Goal: Information Seeking & Learning: Compare options

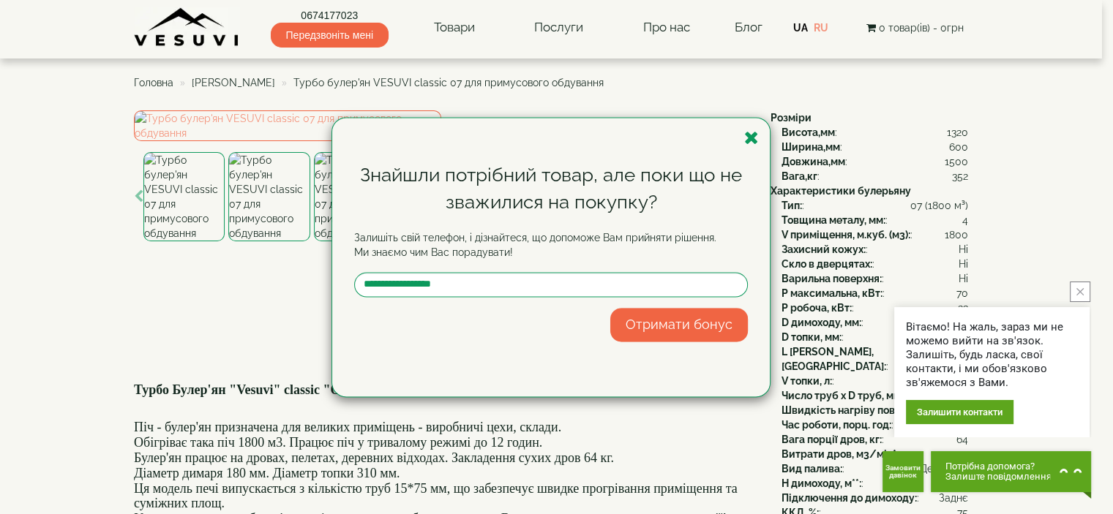
drag, startPoint x: 752, startPoint y: 135, endPoint x: 728, endPoint y: 148, distance: 27.5
click at [752, 137] on icon "button" at bounding box center [751, 138] width 15 height 18
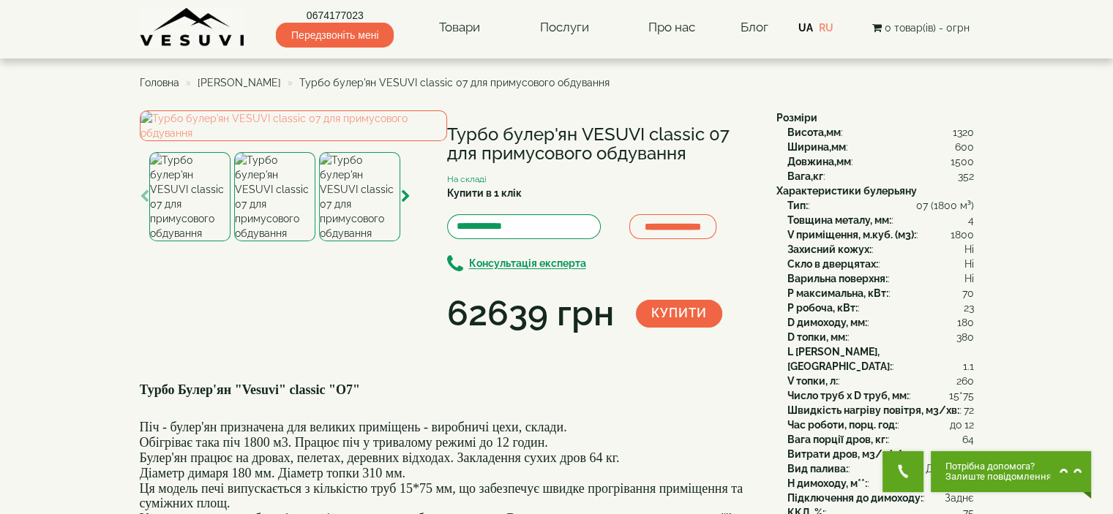
click at [228, 84] on span "[PERSON_NAME]" at bounding box center [239, 83] width 83 height 12
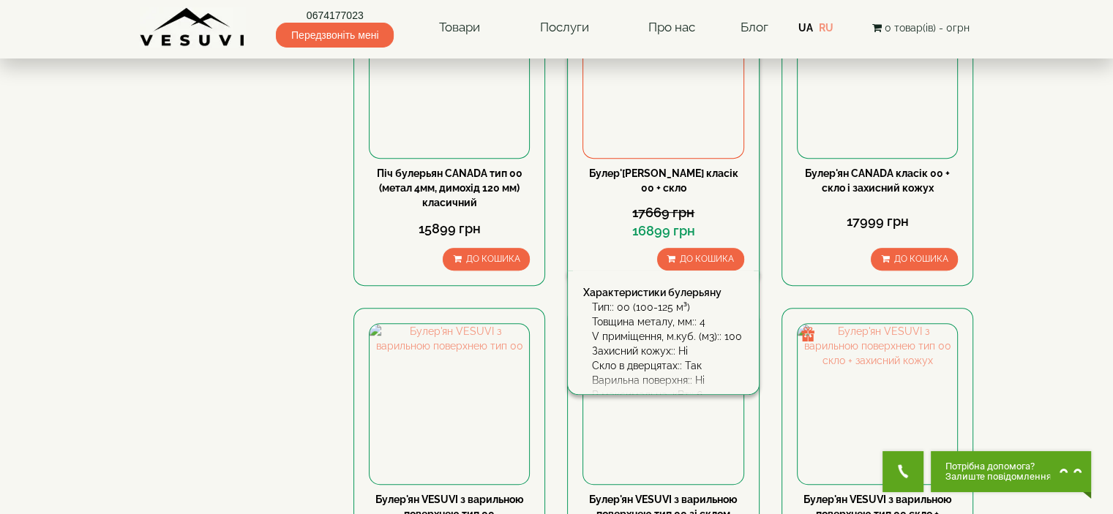
scroll to position [805, 0]
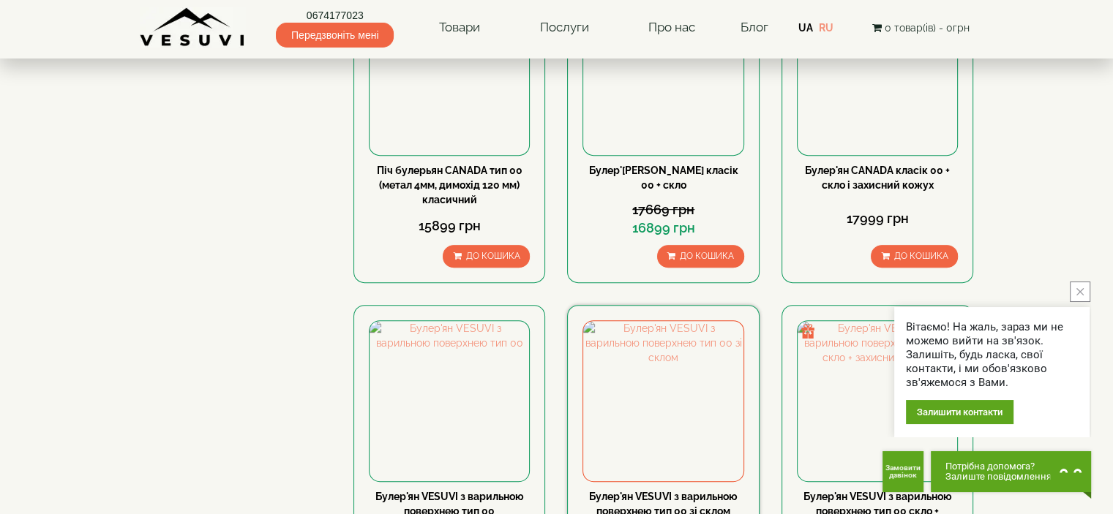
click at [656, 491] on link "Булер'ян VESUVI з варильною поверхнею тип 00 зі склом" at bounding box center [663, 504] width 149 height 26
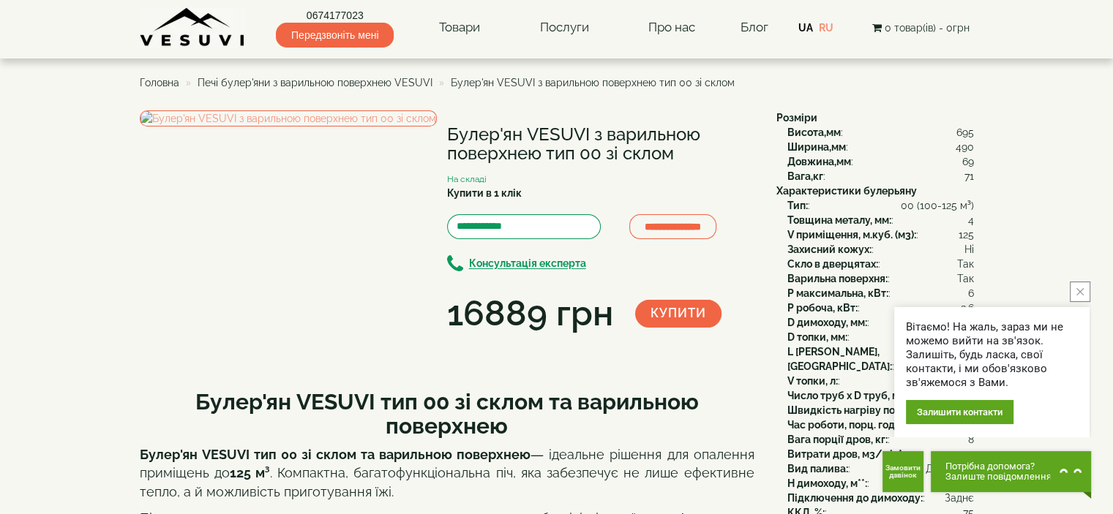
drag, startPoint x: 451, startPoint y: 156, endPoint x: 448, endPoint y: 75, distance: 80.6
click at [603, 155] on h1 "Булер'ян VESUVI з варильною поверхнею тип 00 зі склом" at bounding box center [600, 144] width 307 height 39
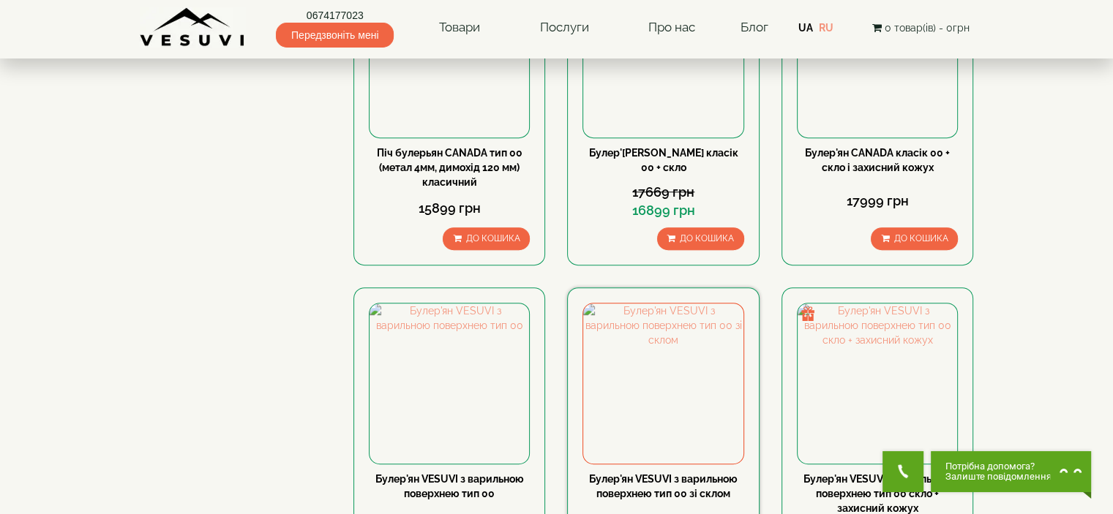
scroll to position [896, 0]
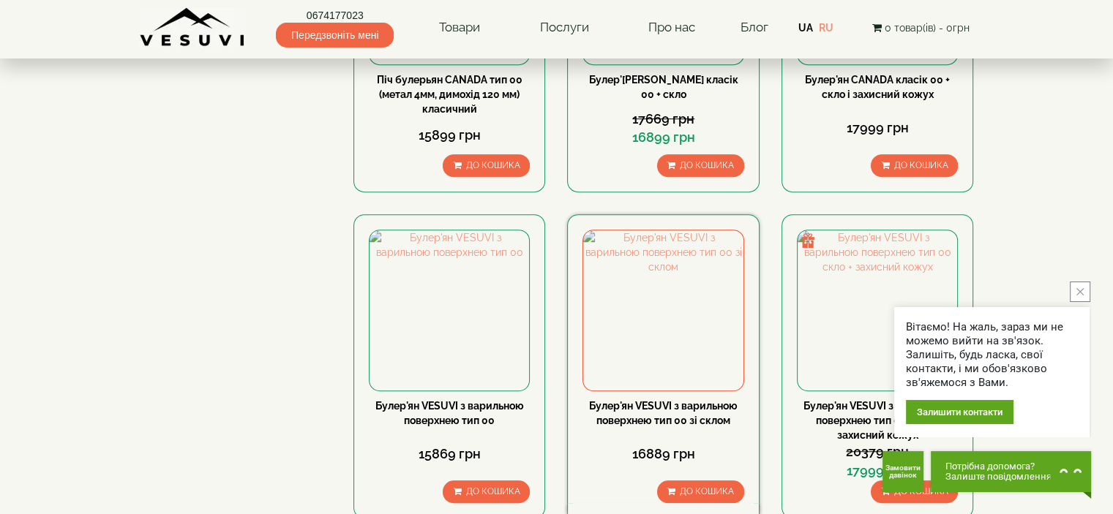
click at [634, 400] on link "Булер'ян VESUVI з варильною поверхнею тип 00 зі склом" at bounding box center [663, 413] width 149 height 26
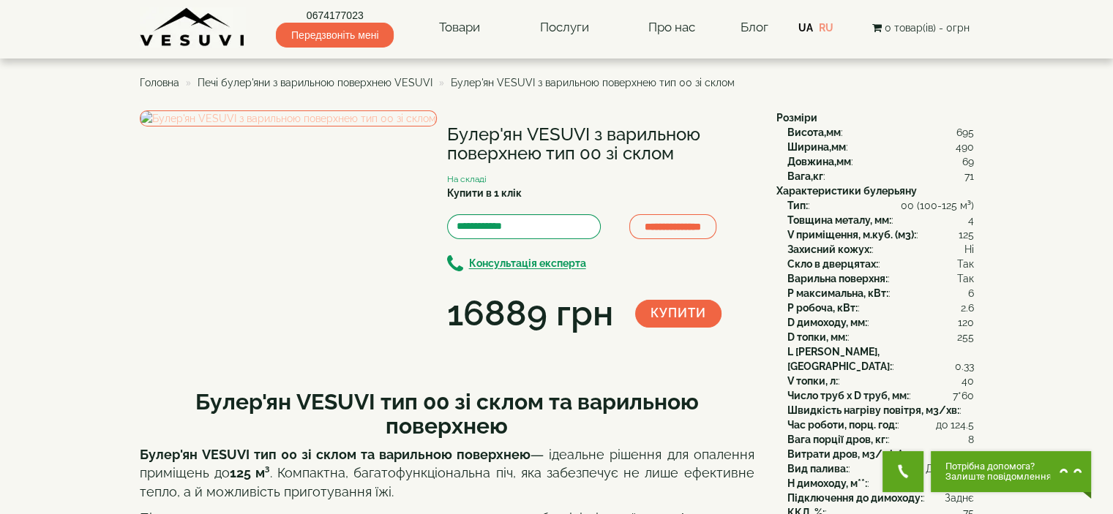
click at [240, 127] on img at bounding box center [288, 119] width 297 height 16
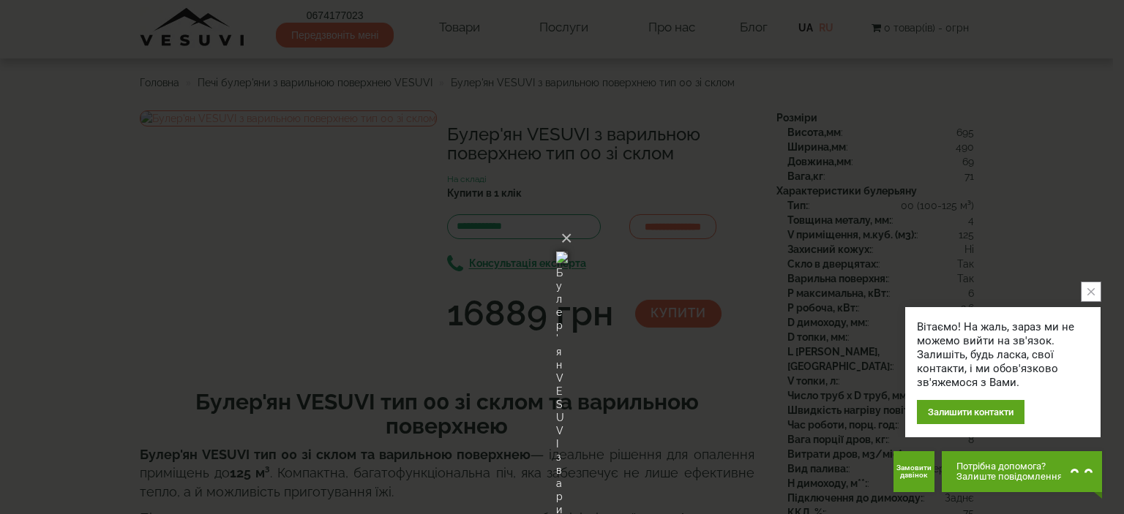
drag, startPoint x: 825, startPoint y: 213, endPoint x: 817, endPoint y: 209, distance: 9.8
click at [825, 210] on div "× Булер'ян VESUVI з варильною поверхнею тип 00 зі склом Loading..." at bounding box center [562, 257] width 1124 height 514
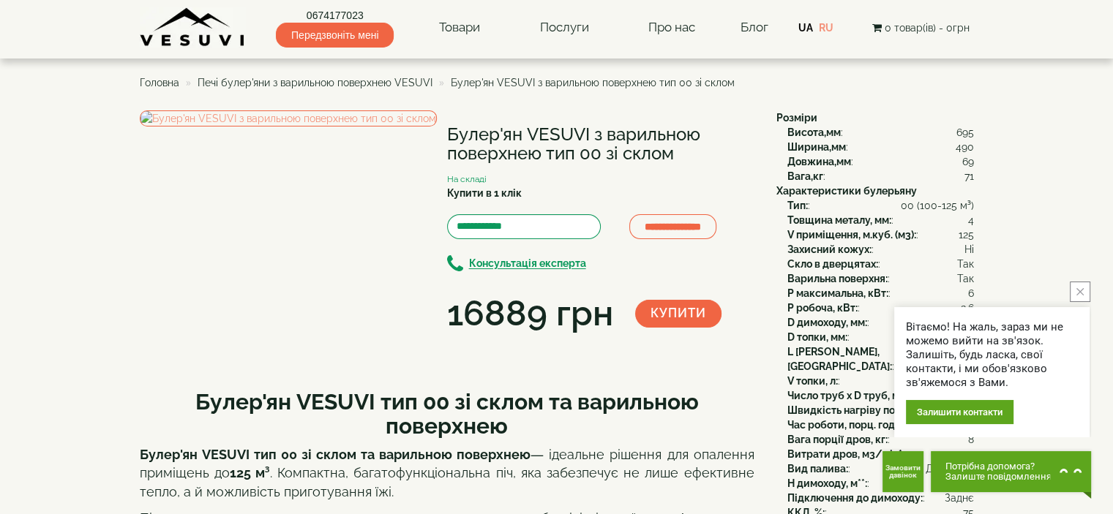
copy div "Булер'ян VESUVI з варильною поверхнею тип 00 зі склом"
drag, startPoint x: 445, startPoint y: 129, endPoint x: 692, endPoint y: 151, distance: 248.3
click at [692, 151] on div "**********" at bounding box center [453, 225] width 626 height 228
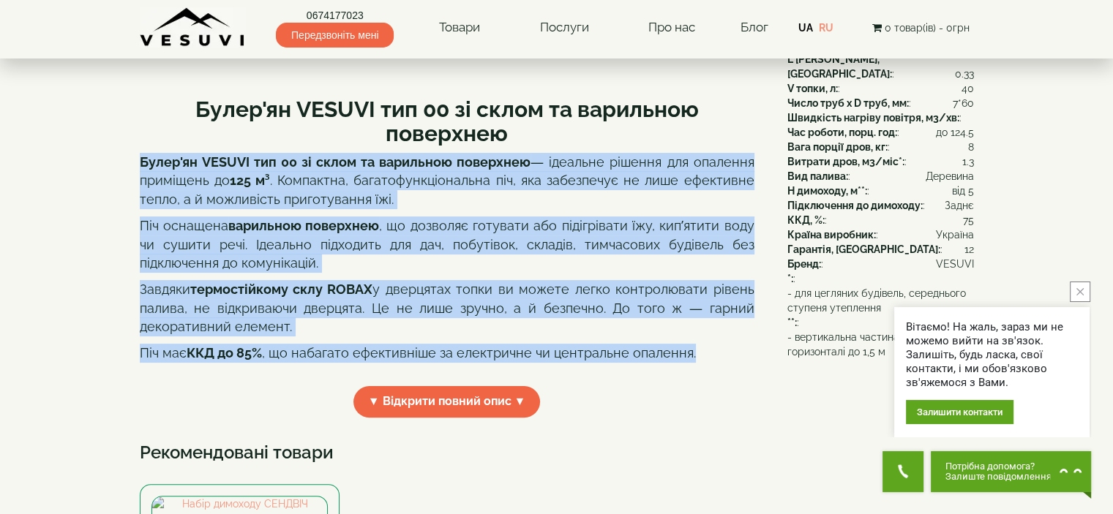
copy div "Булер'ян VESUVI тип 00 зі склом та варильною поверхнею — ідеальне рішення для о…"
drag, startPoint x: 132, startPoint y: 217, endPoint x: 707, endPoint y: 413, distance: 607.0
click at [707, 413] on div "**********" at bounding box center [557, 445] width 856 height 1255
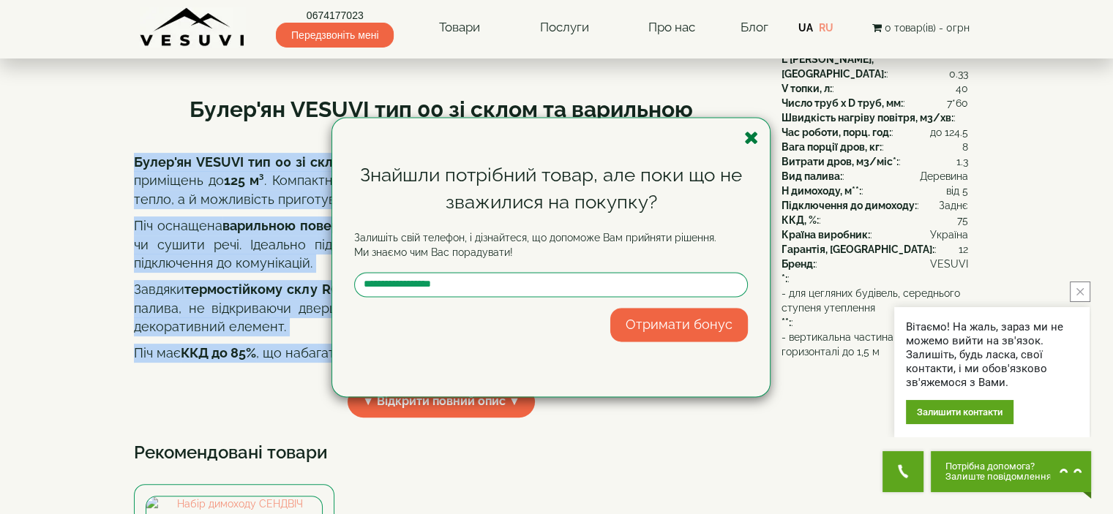
click at [754, 138] on icon "button" at bounding box center [751, 138] width 15 height 18
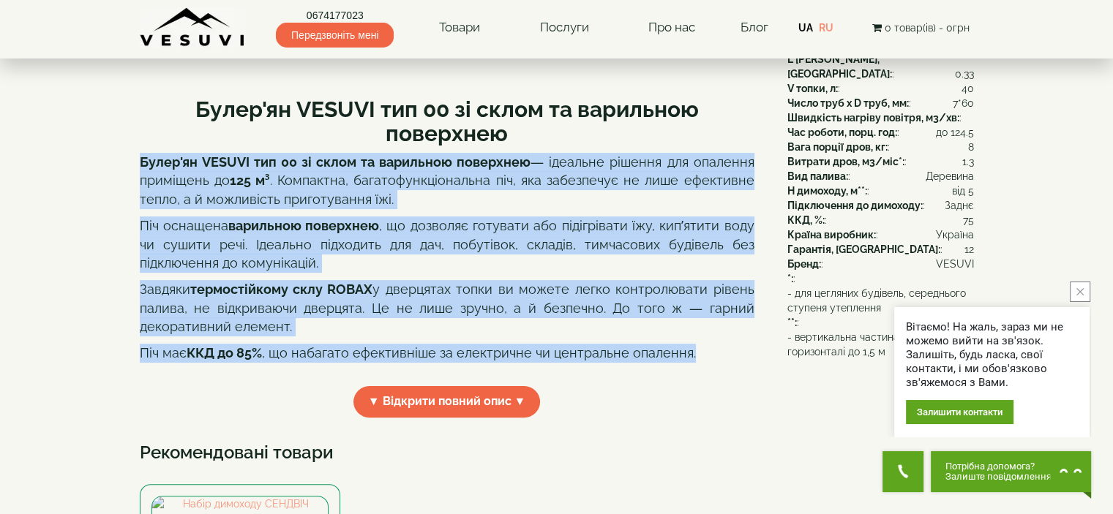
scroll to position [0, 0]
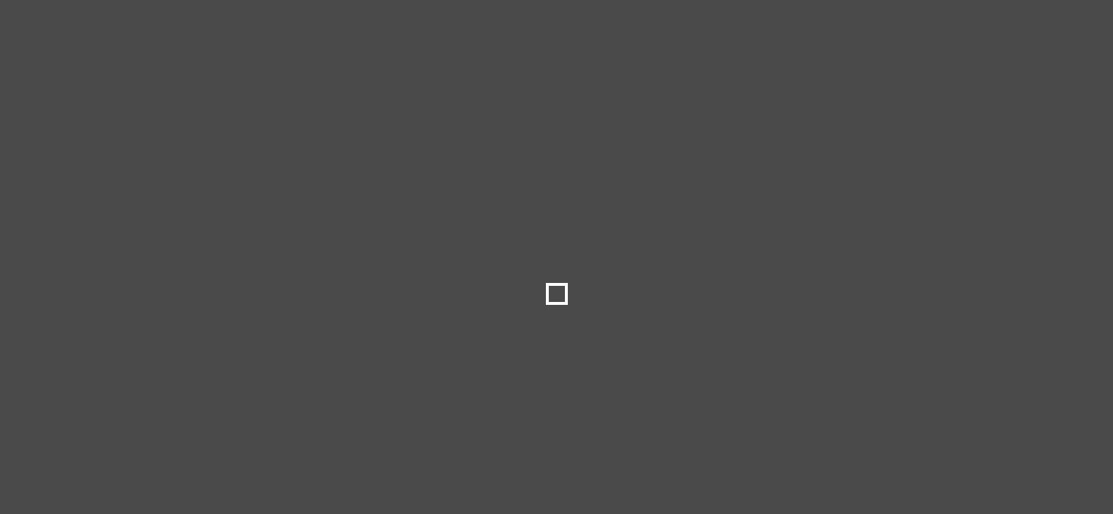
select select
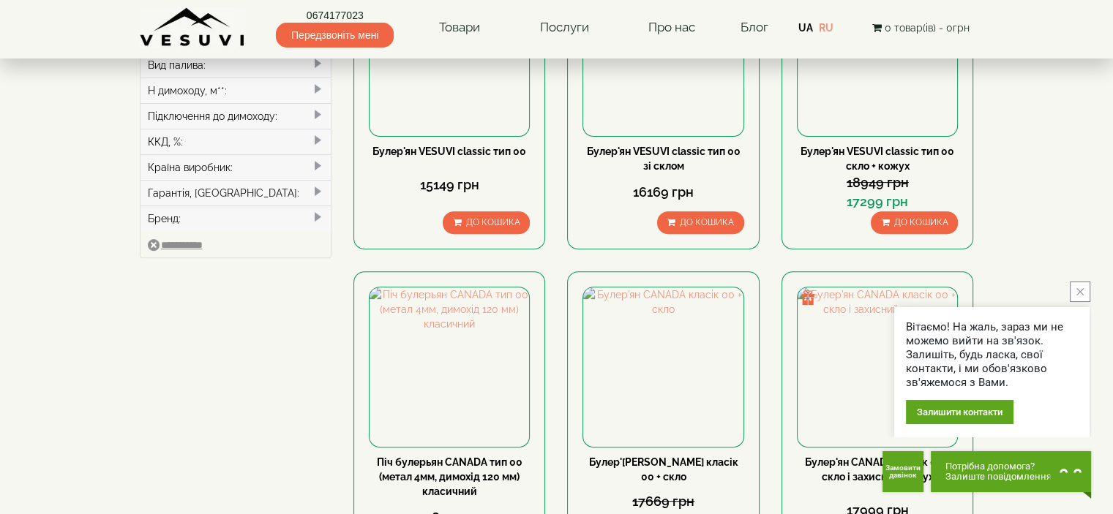
scroll to position [530, 0]
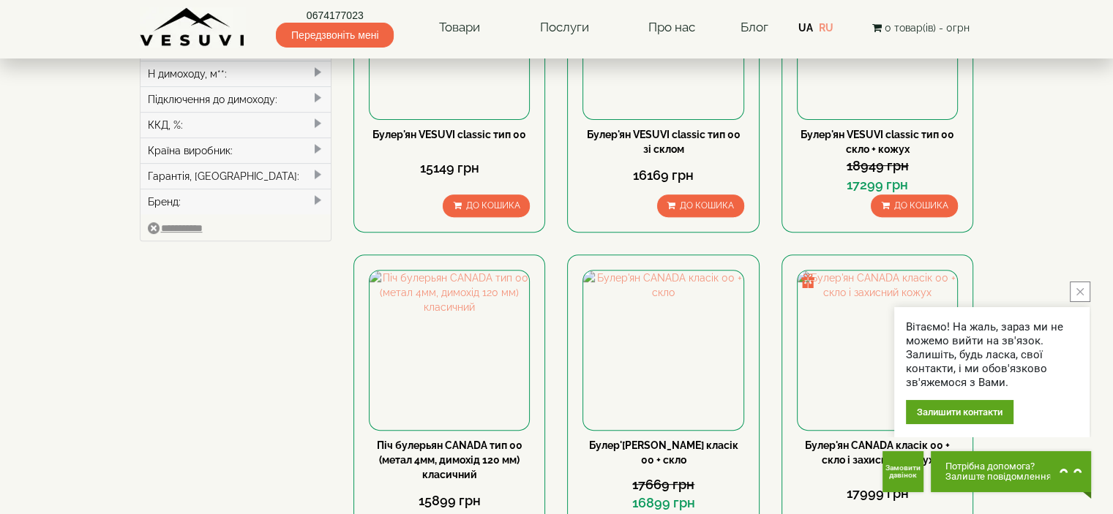
click at [1075, 291] on button "close button" at bounding box center [1080, 292] width 20 height 20
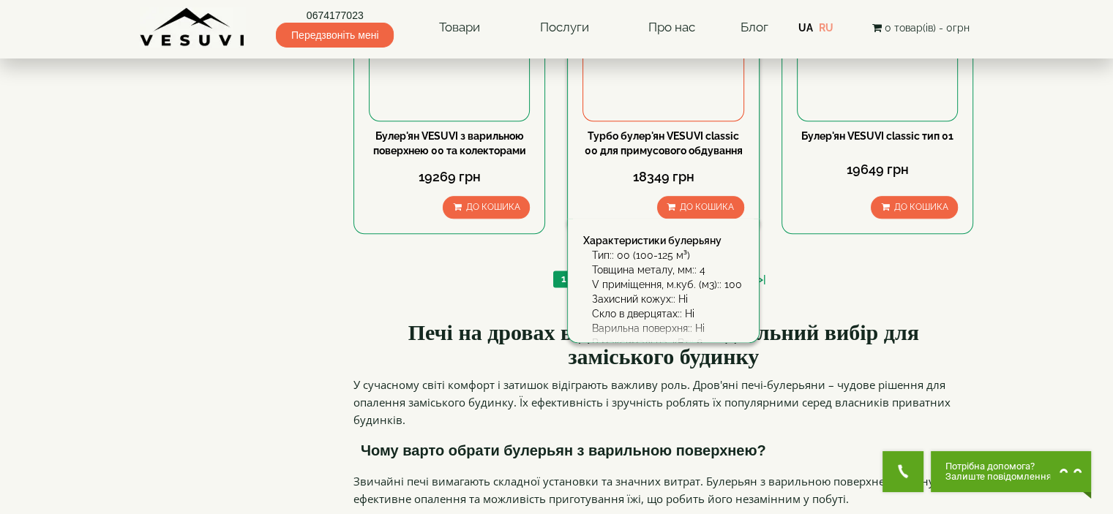
scroll to position [1628, 0]
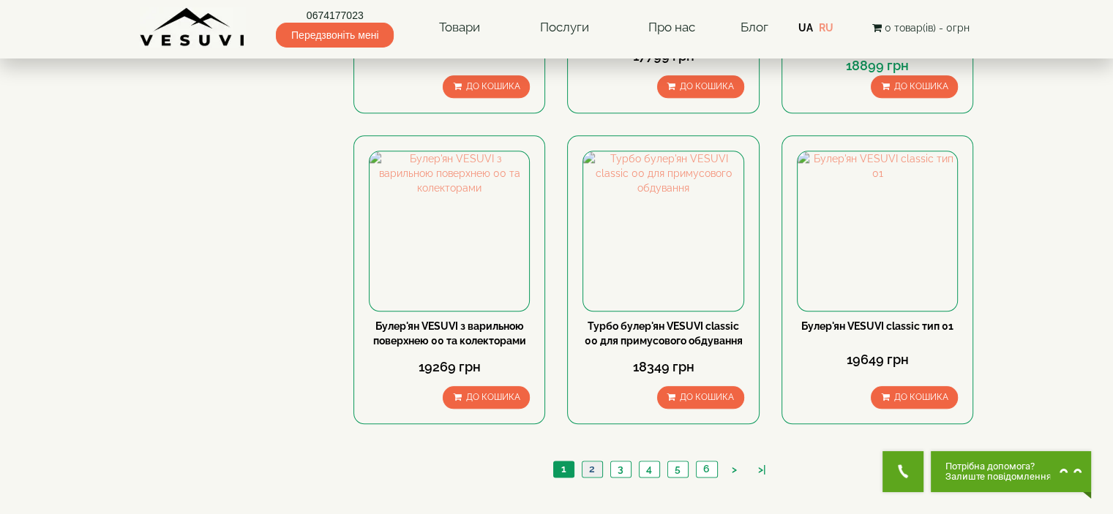
click at [600, 462] on link "2" at bounding box center [592, 469] width 20 height 15
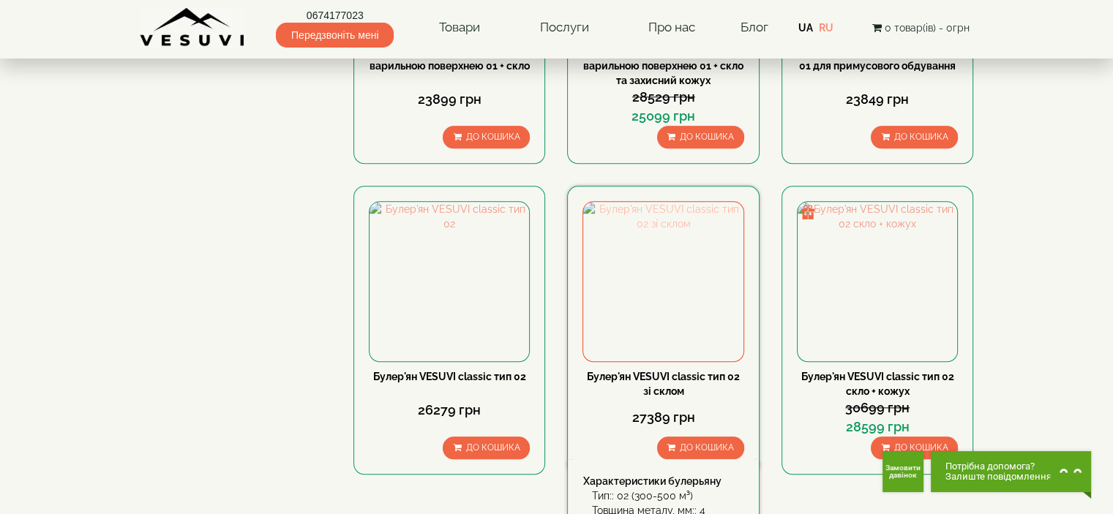
scroll to position [1683, 0]
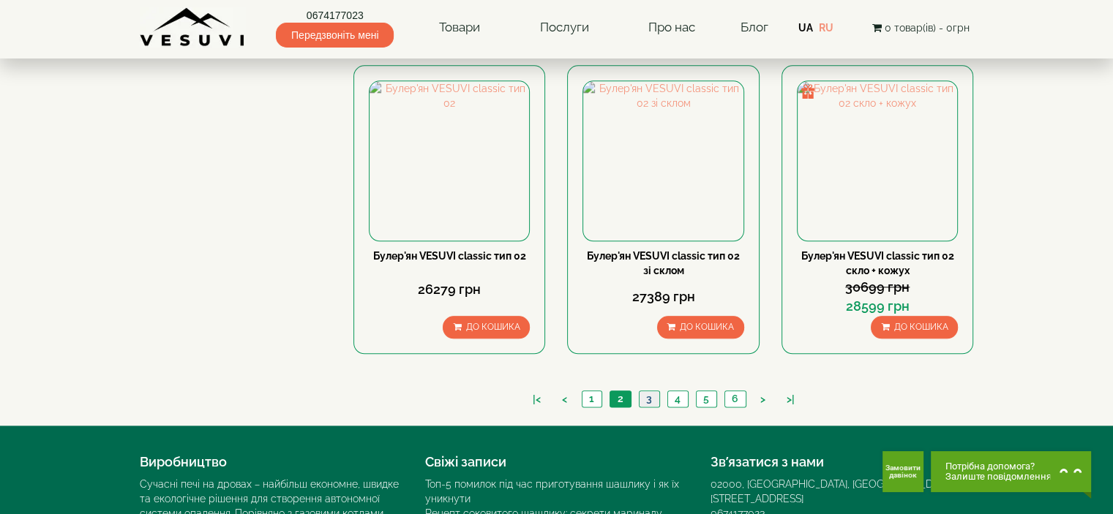
click at [641, 392] on link "3" at bounding box center [649, 399] width 20 height 15
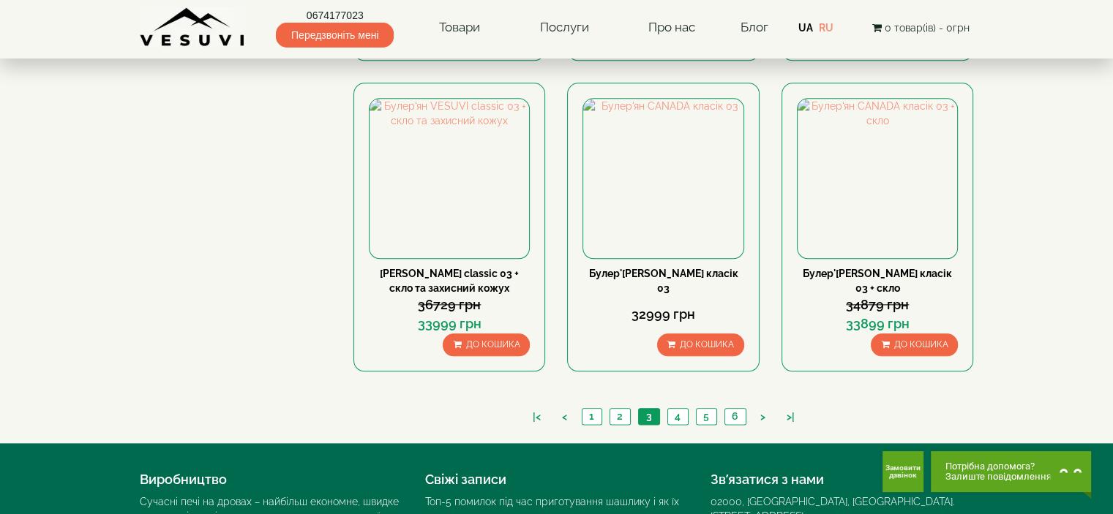
scroll to position [1730, 0]
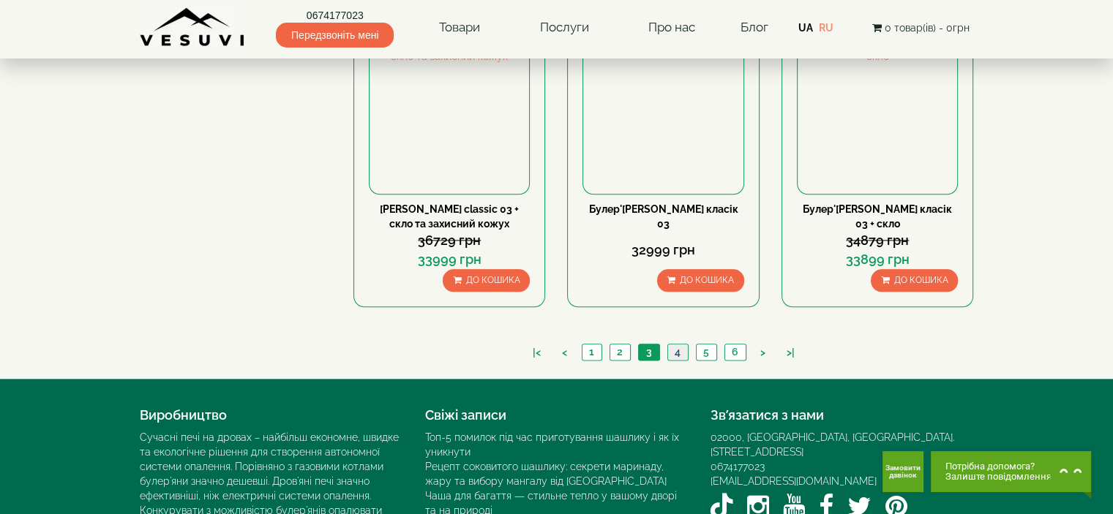
click at [670, 345] on link "4" at bounding box center [677, 352] width 20 height 15
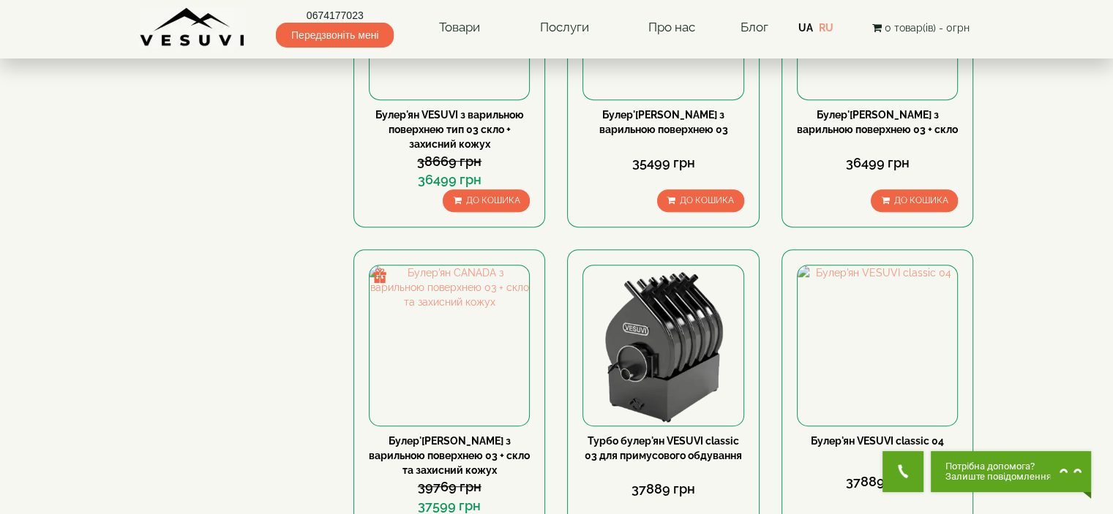
scroll to position [1098, 0]
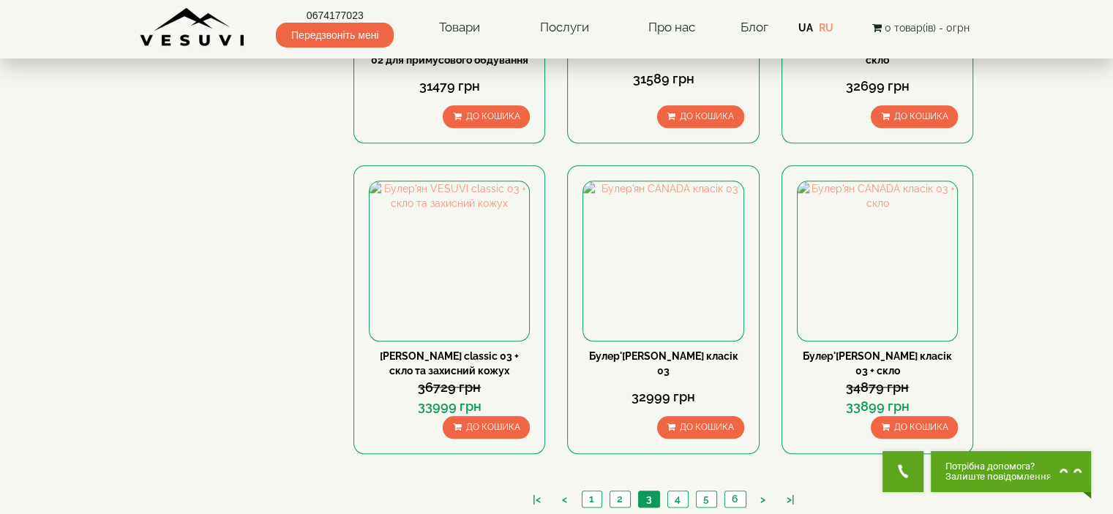
scroll to position [1510, 0]
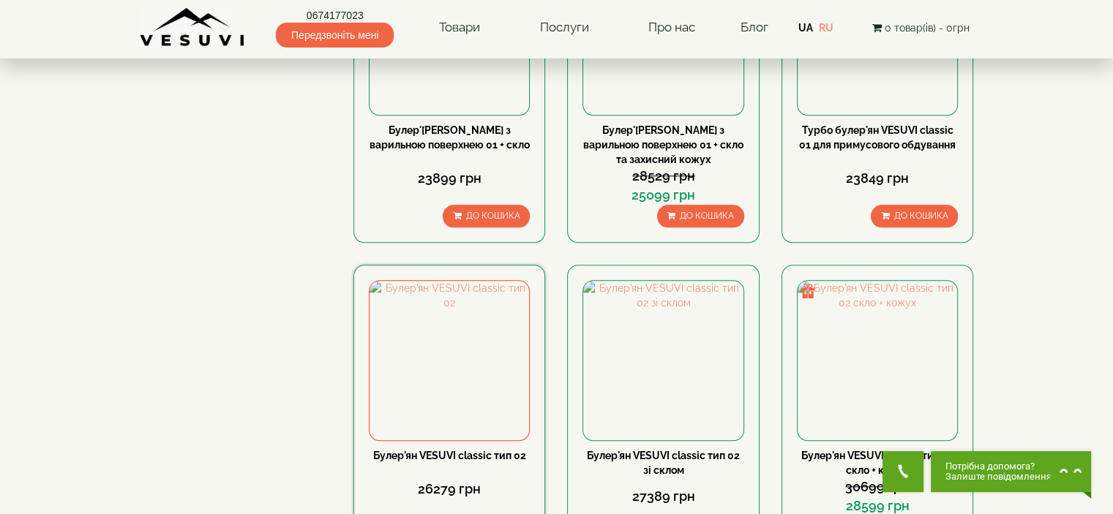
scroll to position [1610, 0]
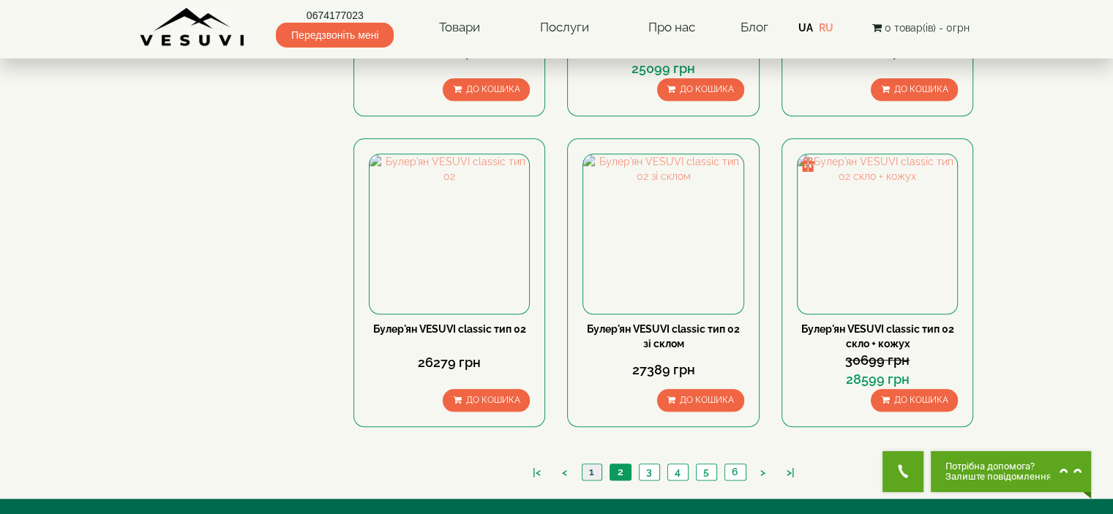
click at [597, 465] on link "1" at bounding box center [592, 472] width 20 height 15
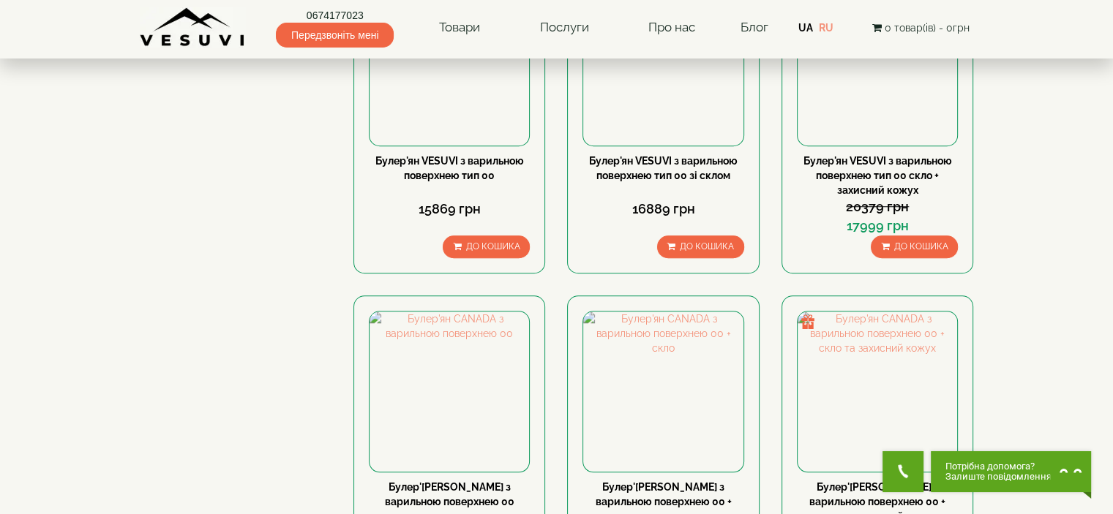
scroll to position [1244, 0]
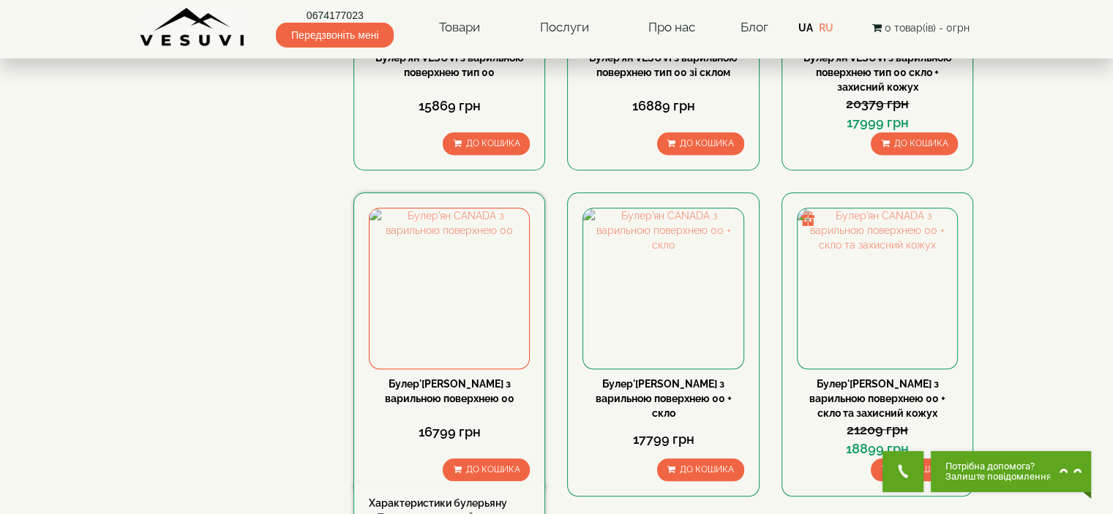
click at [476, 378] on link "Булер'ян CANADA з варильною поверхнею 00" at bounding box center [450, 391] width 130 height 26
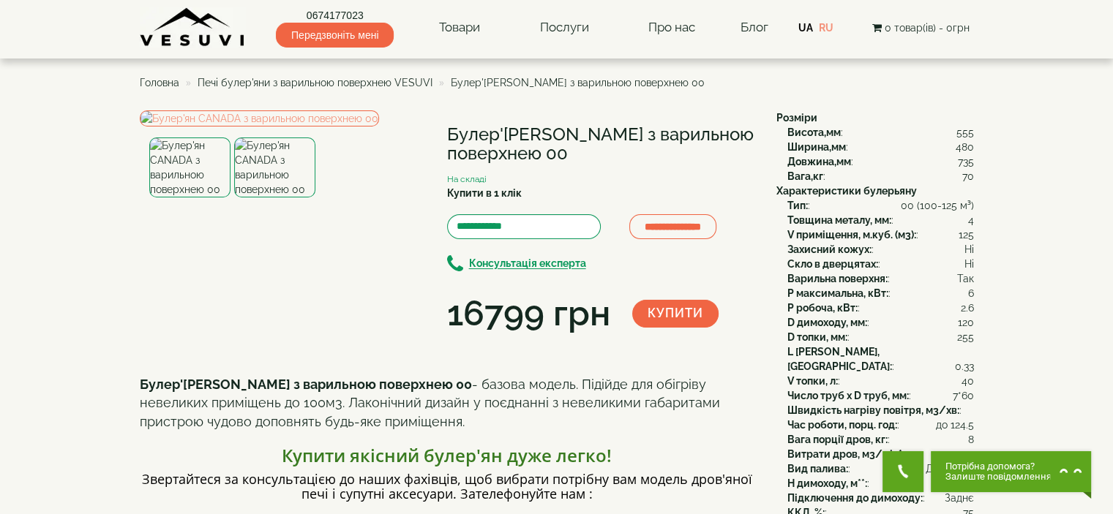
drag, startPoint x: 445, startPoint y: 130, endPoint x: 580, endPoint y: 160, distance: 138.1
click at [580, 160] on div "**********" at bounding box center [453, 225] width 626 height 228
click at [288, 198] on img at bounding box center [274, 168] width 81 height 60
click at [275, 127] on img at bounding box center [259, 119] width 239 height 16
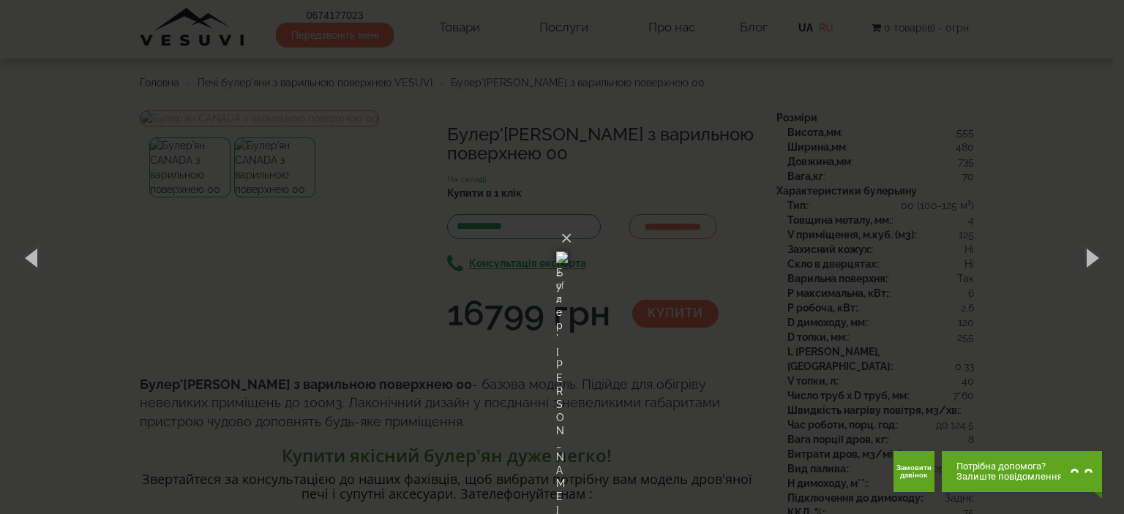
click at [555, 486] on div "× Булер'ян CANADA з варильною поверхнею 00 2 of 2 Loading..." at bounding box center [562, 257] width 1124 height 514
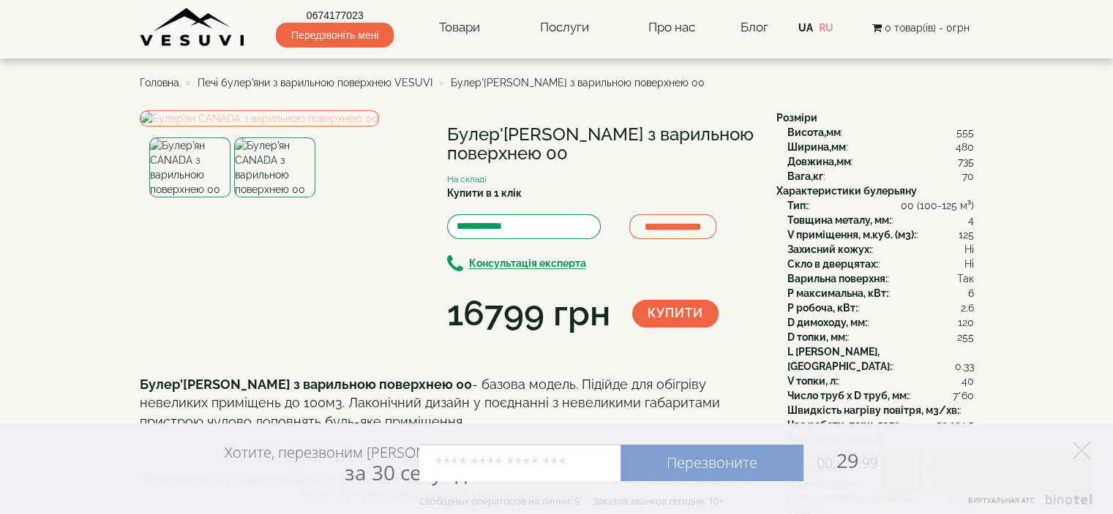
click at [309, 127] on img at bounding box center [259, 119] width 239 height 16
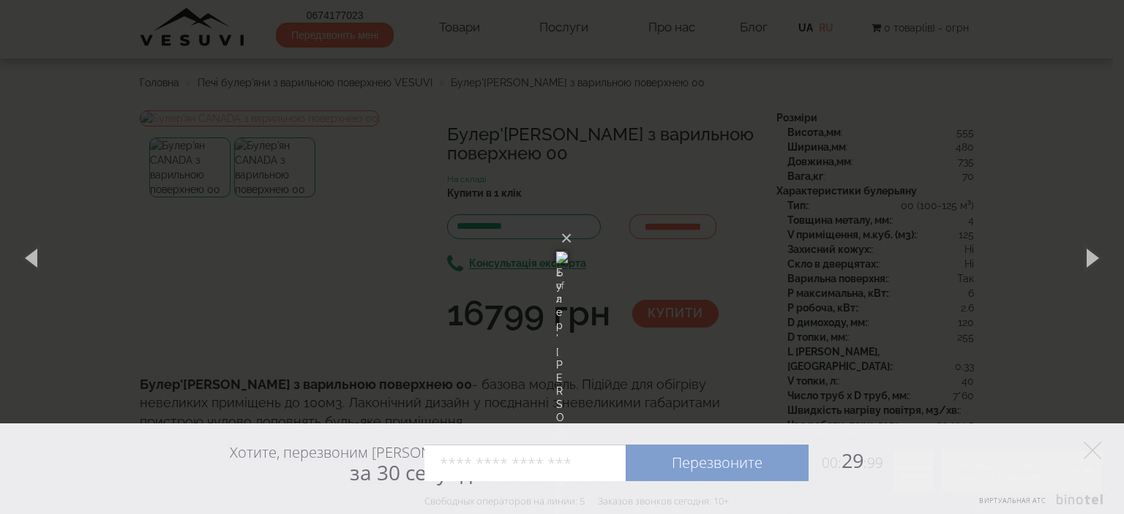
click at [568, 222] on img at bounding box center [562, 257] width 12 height 70
click at [243, 97] on div "× Булер'ян CANADA з варильною поверхнею 00 1 of 2 Loading..." at bounding box center [562, 257] width 1124 height 514
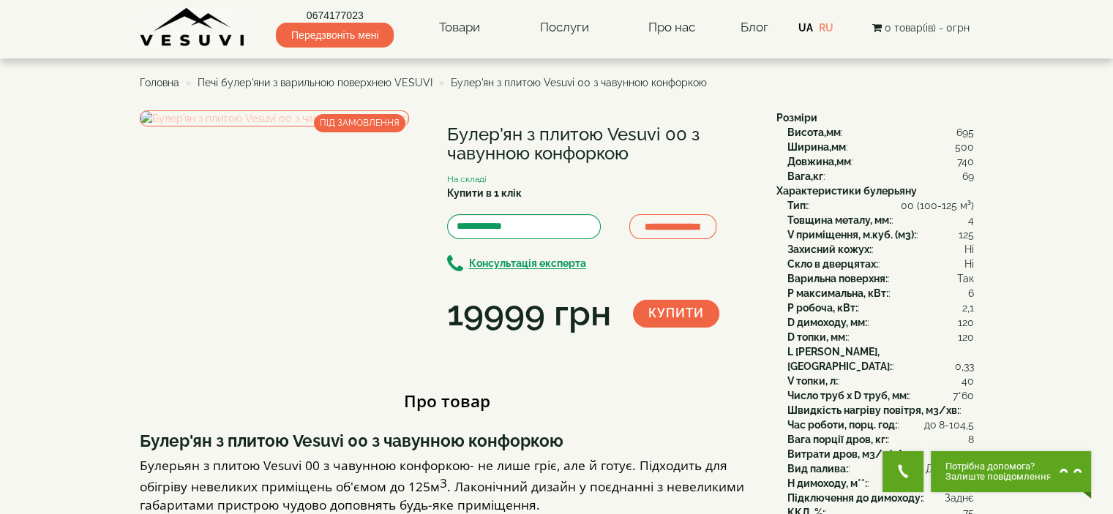
click at [313, 127] on img at bounding box center [274, 119] width 269 height 16
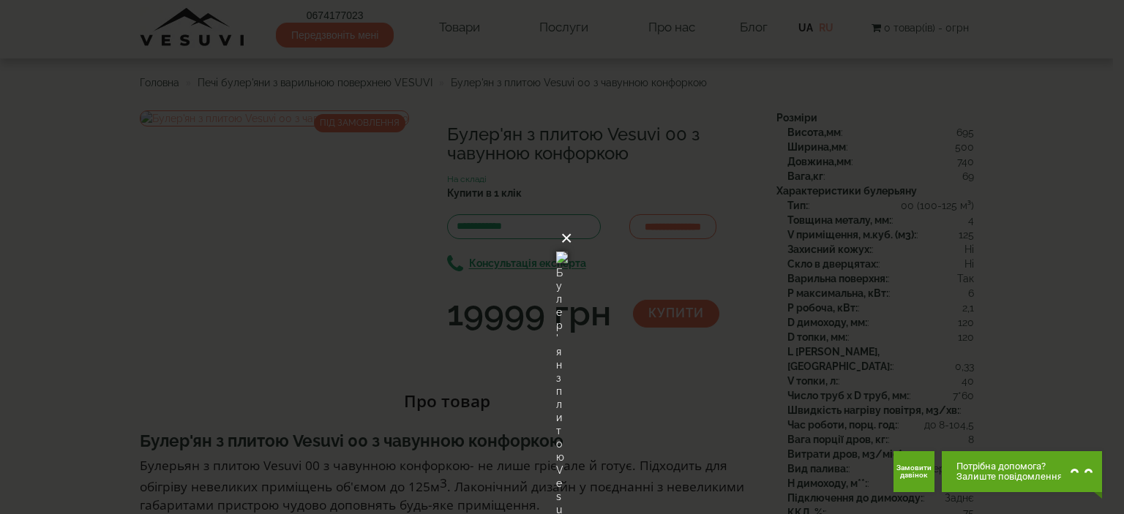
click at [572, 222] on button "×" at bounding box center [567, 238] width 12 height 32
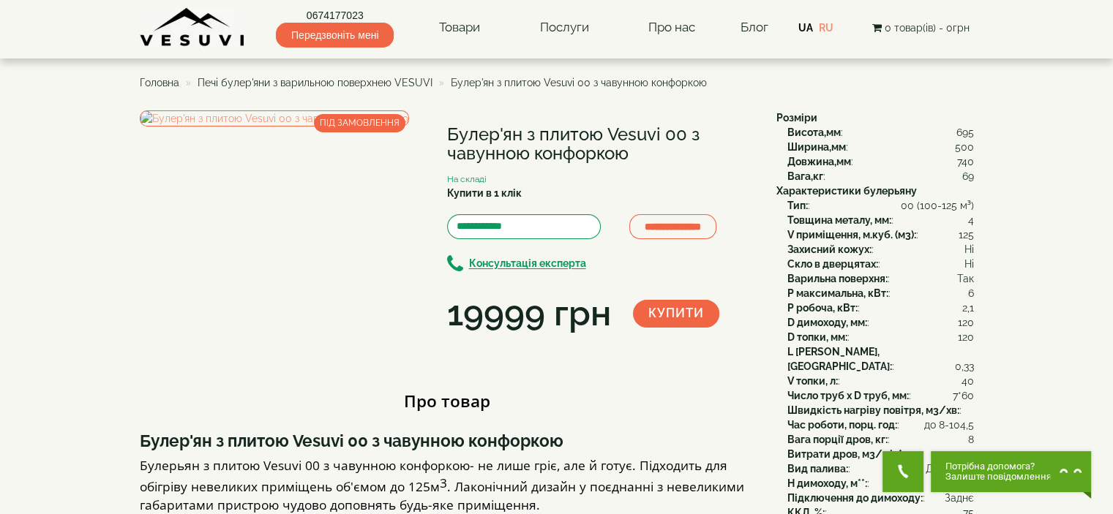
drag, startPoint x: 452, startPoint y: 131, endPoint x: 613, endPoint y: 157, distance: 163.1
click at [613, 157] on h1 "Булер'ян з плитою Vesuvi 00 з чавунною конфоркою" at bounding box center [600, 144] width 307 height 39
click at [430, 139] on div "**********" at bounding box center [453, 225] width 626 height 228
drag, startPoint x: 442, startPoint y: 132, endPoint x: 654, endPoint y: 157, distance: 213.8
click at [654, 157] on div "**********" at bounding box center [453, 225] width 626 height 228
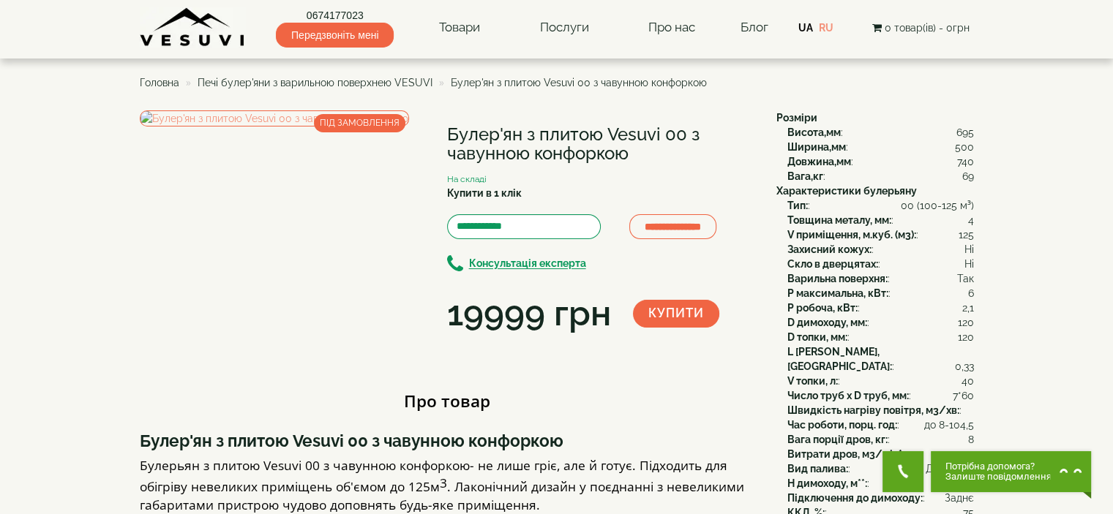
copy div "Булер'ян з плитою Vesuvi 00 з чавунною конфоркою"
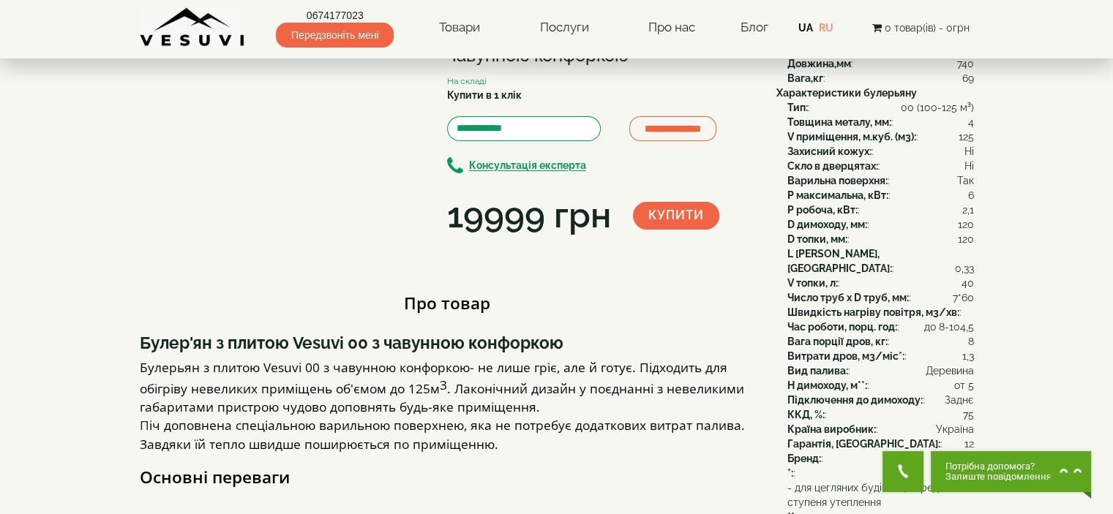
scroll to position [293, 0]
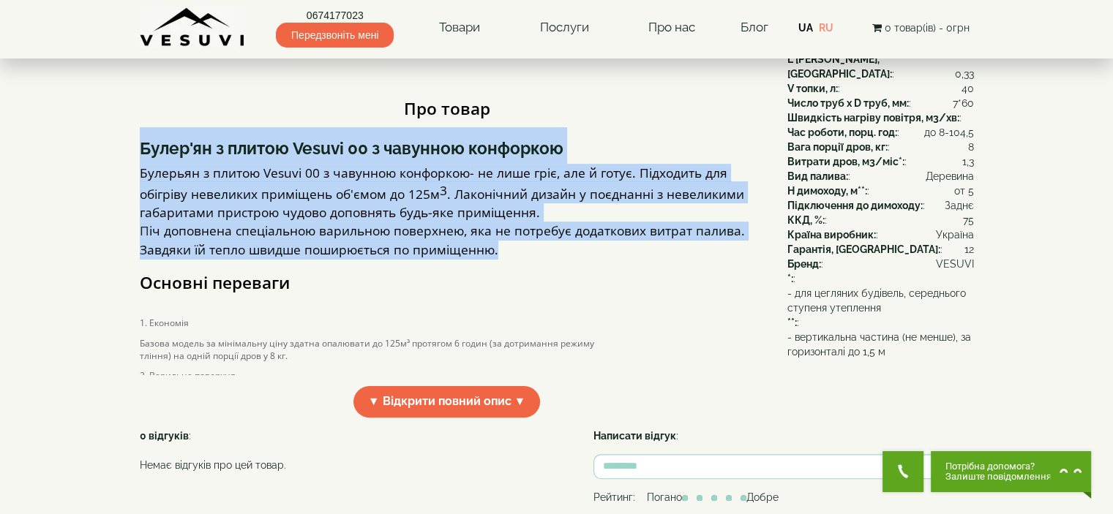
copy div "Булер'ян з плитою Vesuvi 00 з чавунною конфоркою Булерьян з плитою Vesuvi 00 з …"
drag, startPoint x: 137, startPoint y: 197, endPoint x: 544, endPoint y: 299, distance: 419.4
click at [544, 299] on div "**********" at bounding box center [557, 243] width 856 height 850
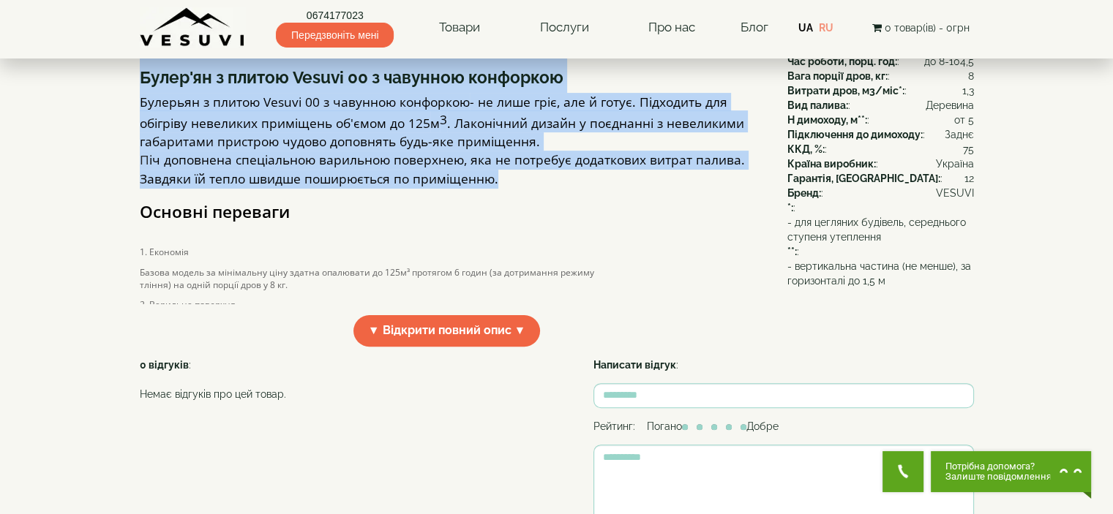
scroll to position [366, 0]
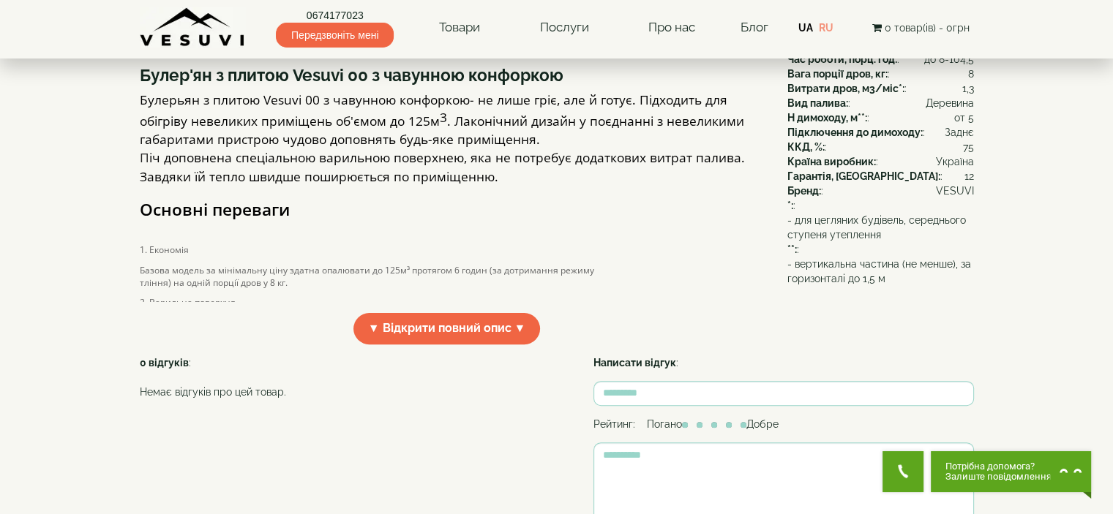
drag, startPoint x: 222, startPoint y: 362, endPoint x: 221, endPoint y: 353, distance: 8.9
click at [222, 356] on div "Про товар Булер'ян з плитою Vesuvi 00 з чавунною конфоркою Булерьян з плитою Ve…" at bounding box center [453, 183] width 626 height 346
drag, startPoint x: 220, startPoint y: 348, endPoint x: 221, endPoint y: 341, distance: 7.4
click at [220, 296] on div "1. Економія Базова модель за мінімальну ціну здатна опалювати до 125м³ протягом…" at bounding box center [370, 270] width 483 height 52
click at [225, 289] on p "Базова модель за мінімальну ціну здатна опалювати до 125м³ протягом 6 годин (за…" at bounding box center [370, 276] width 461 height 25
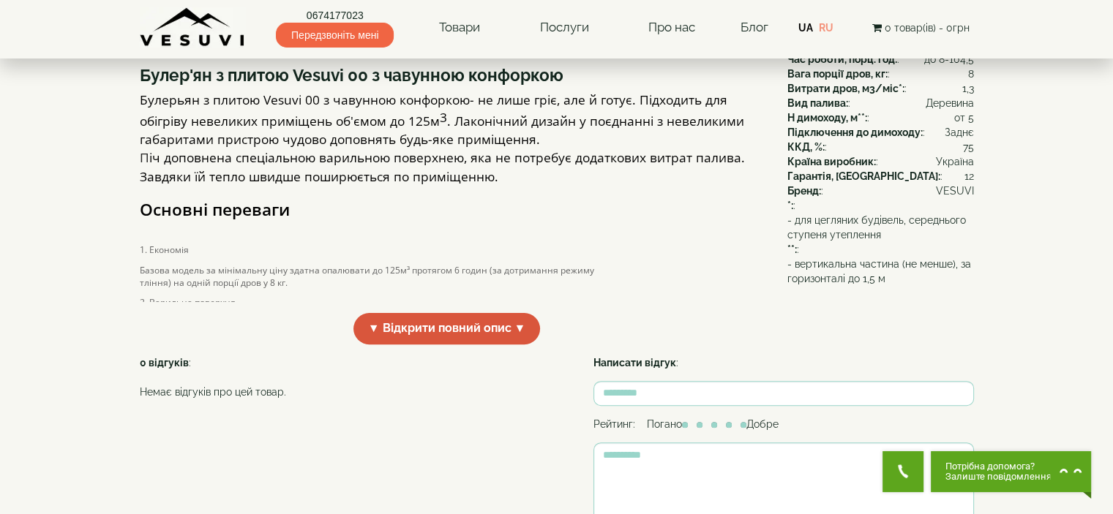
click at [402, 345] on span "▼ Відкрити повний опис ▼" at bounding box center [446, 328] width 187 height 31
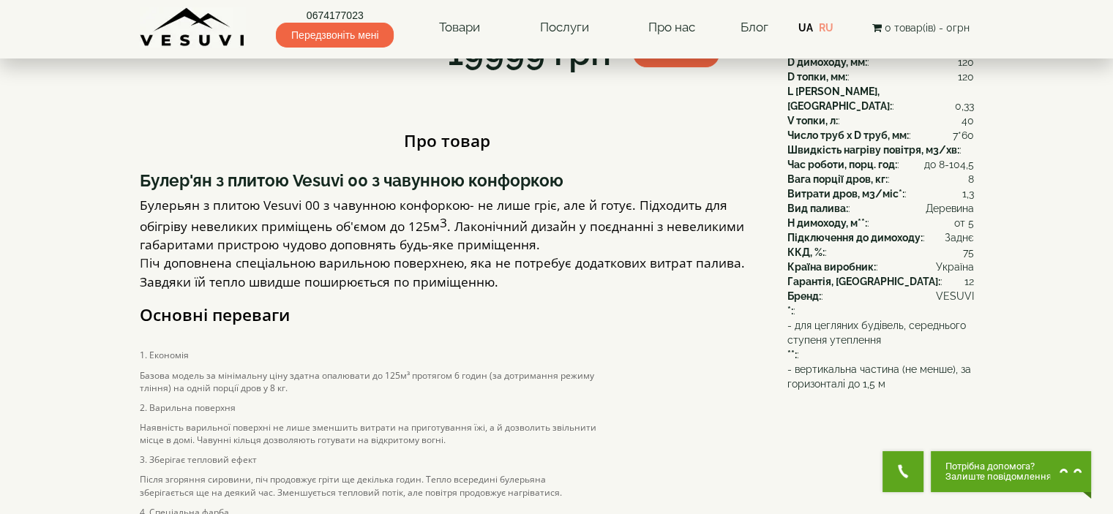
scroll to position [220, 0]
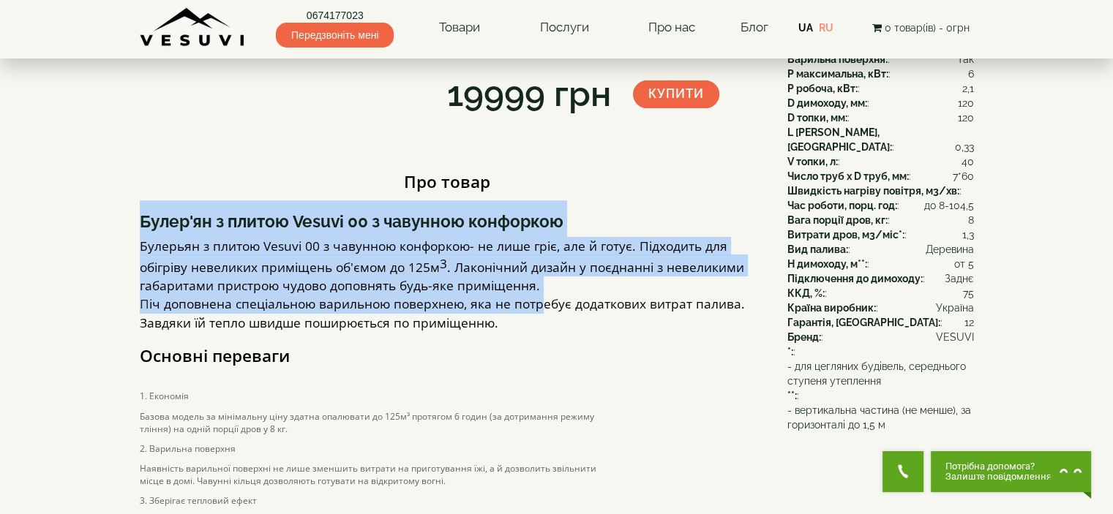
copy div "Булер'ян з плитою Vesuvi 00 з чавунною конфоркою Булерьян з плитою Vesuvi 00 з …"
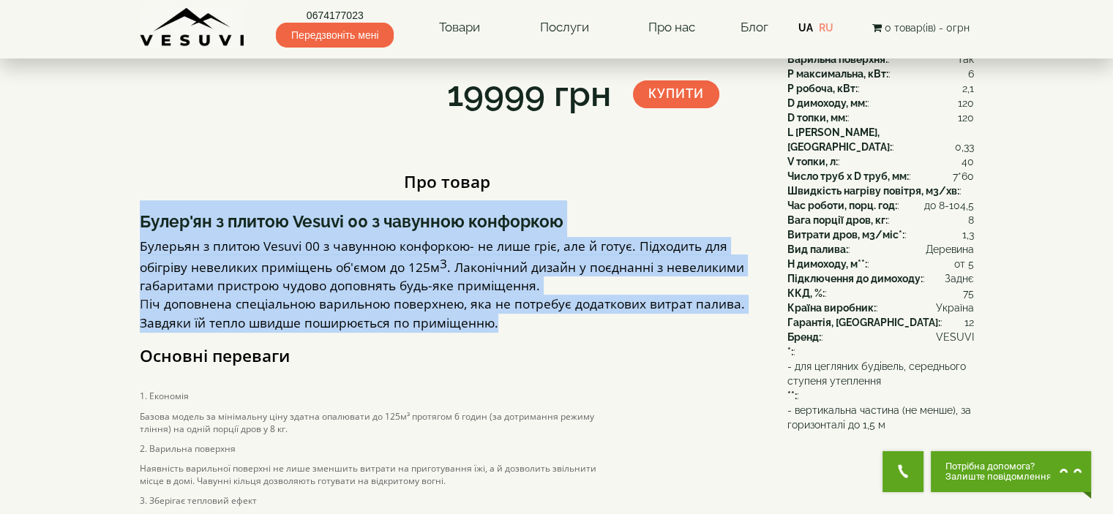
copy div "Булер'ян з плитою Vesuvi 00 з чавунною конфоркою Булерьян з плитою Vesuvi 00 з …"
drag, startPoint x: 138, startPoint y: 271, endPoint x: 539, endPoint y: 378, distance: 415.0
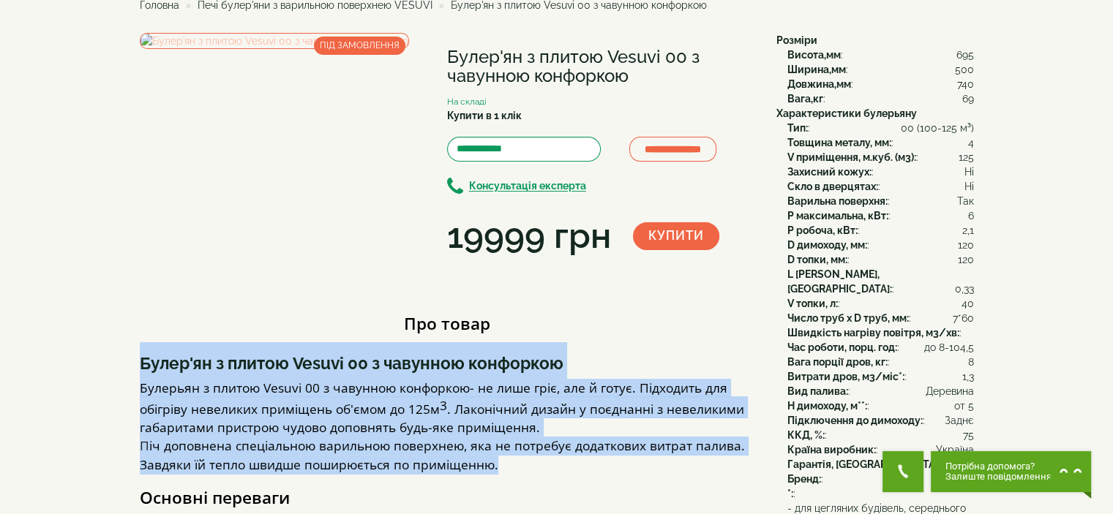
scroll to position [0, 0]
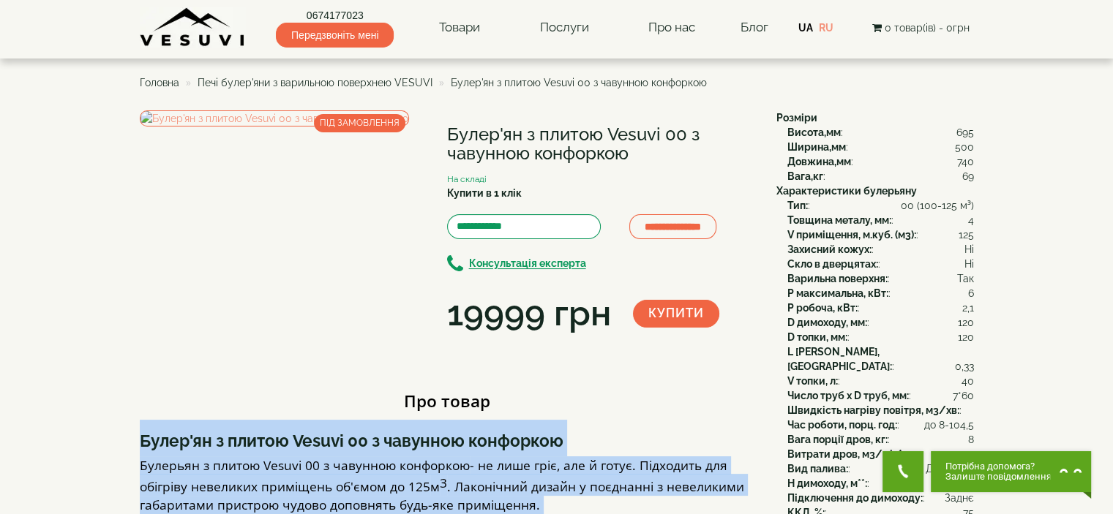
drag, startPoint x: 450, startPoint y: 132, endPoint x: 670, endPoint y: 152, distance: 221.2
click at [670, 152] on h1 "Булер'ян з плитою Vesuvi 00 з чавунною конфоркою" at bounding box center [600, 144] width 307 height 39
copy h1 "Булер'ян з плитою Vesuvi 00 з чавунною конфоркою"
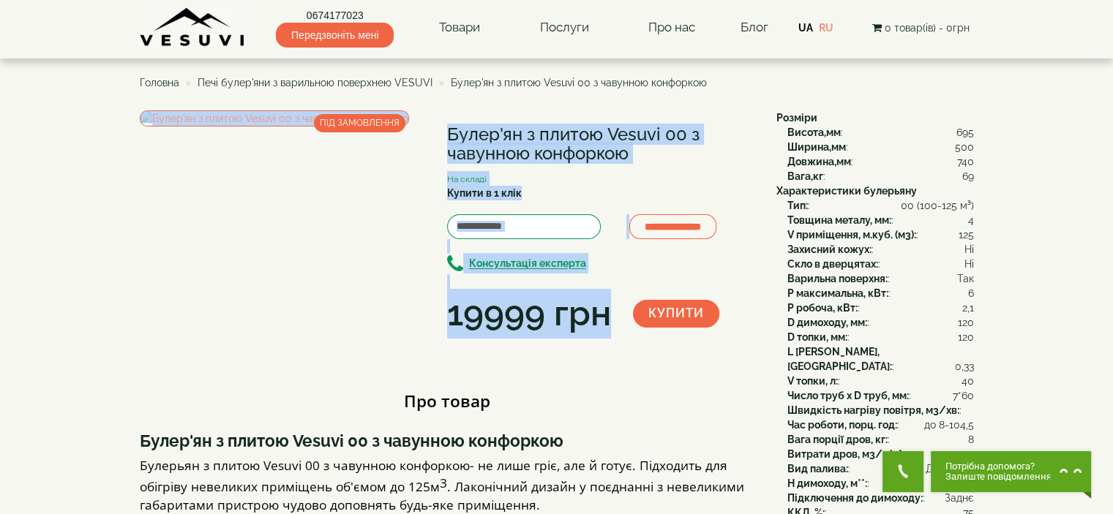
drag, startPoint x: 444, startPoint y: 318, endPoint x: 606, endPoint y: 323, distance: 161.8
click at [606, 323] on div "**********" at bounding box center [453, 225] width 626 height 228
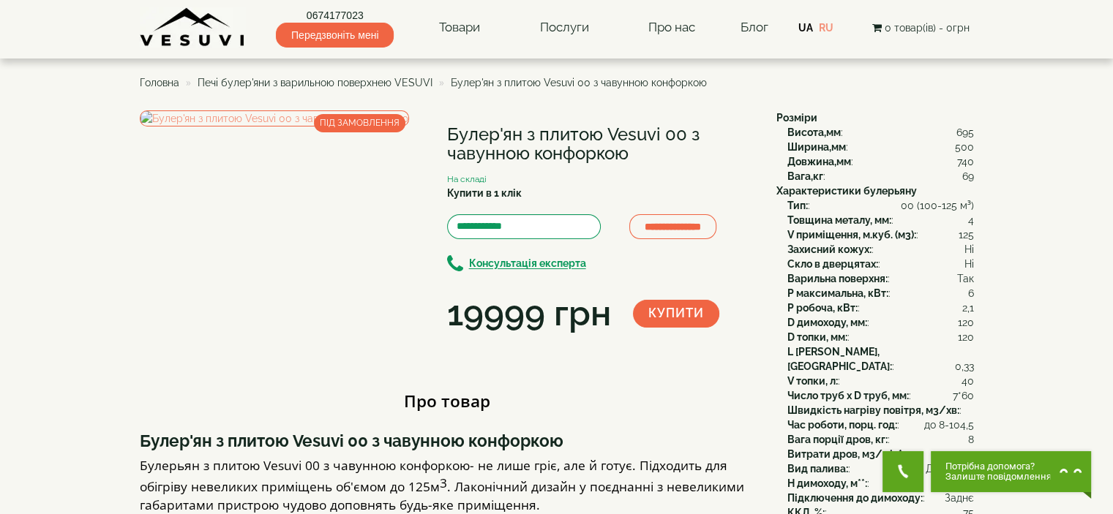
click at [642, 339] on div "**********" at bounding box center [453, 225] width 626 height 228
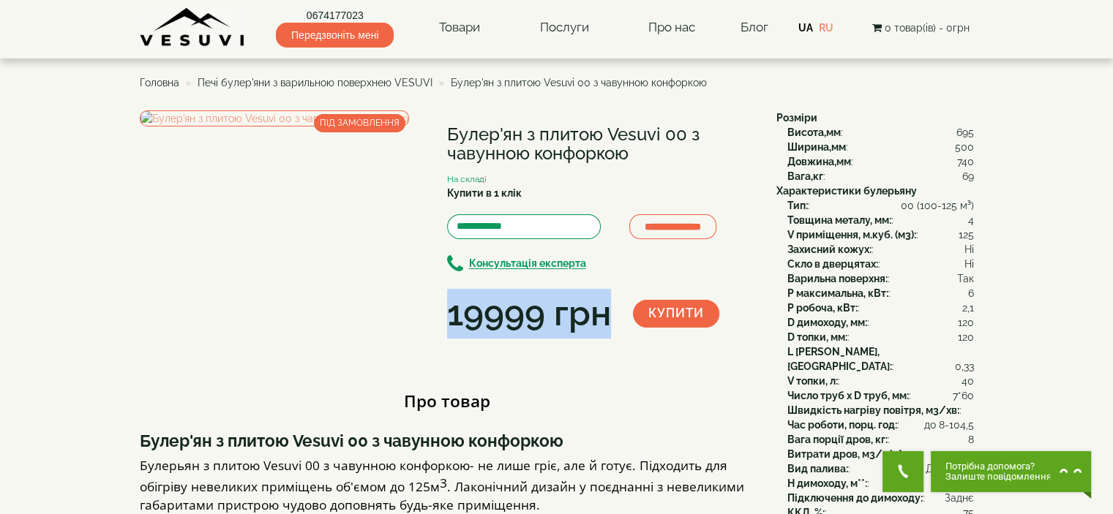
copy div "19999 грн"
drag, startPoint x: 612, startPoint y: 321, endPoint x: 450, endPoint y: 324, distance: 161.8
click at [450, 324] on div "19999 грн" at bounding box center [540, 314] width 186 height 50
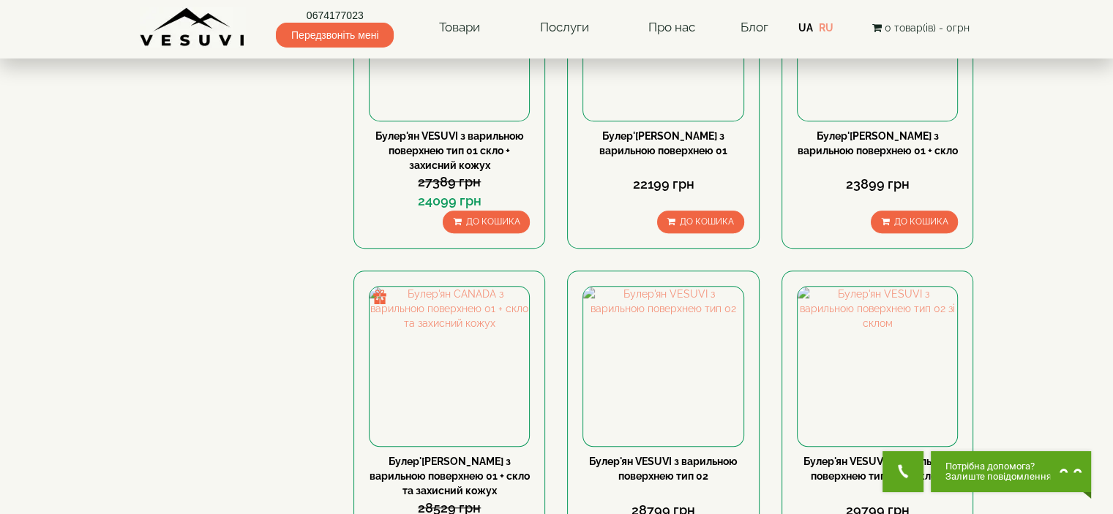
scroll to position [1390, 0]
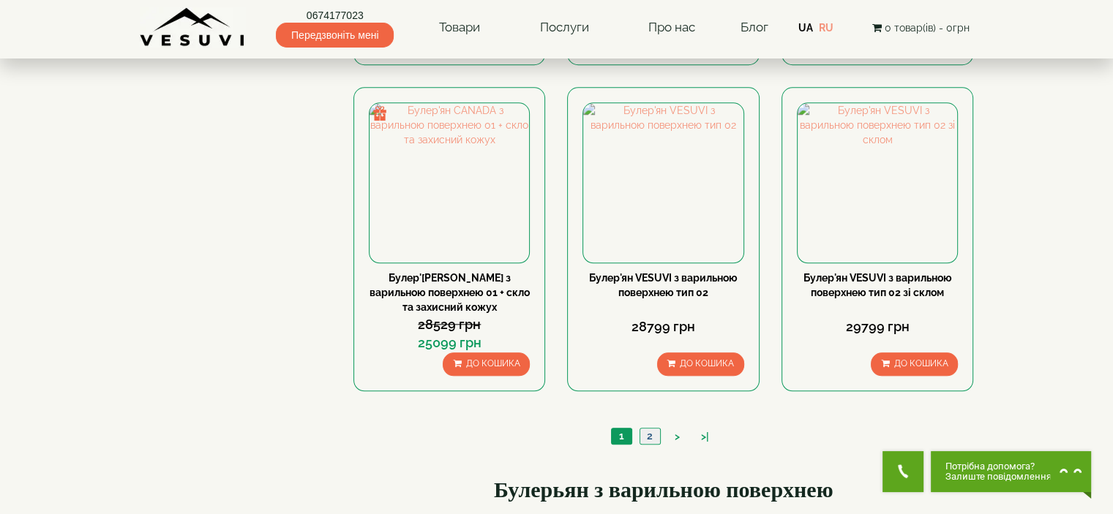
click at [644, 435] on link "2" at bounding box center [650, 436] width 20 height 15
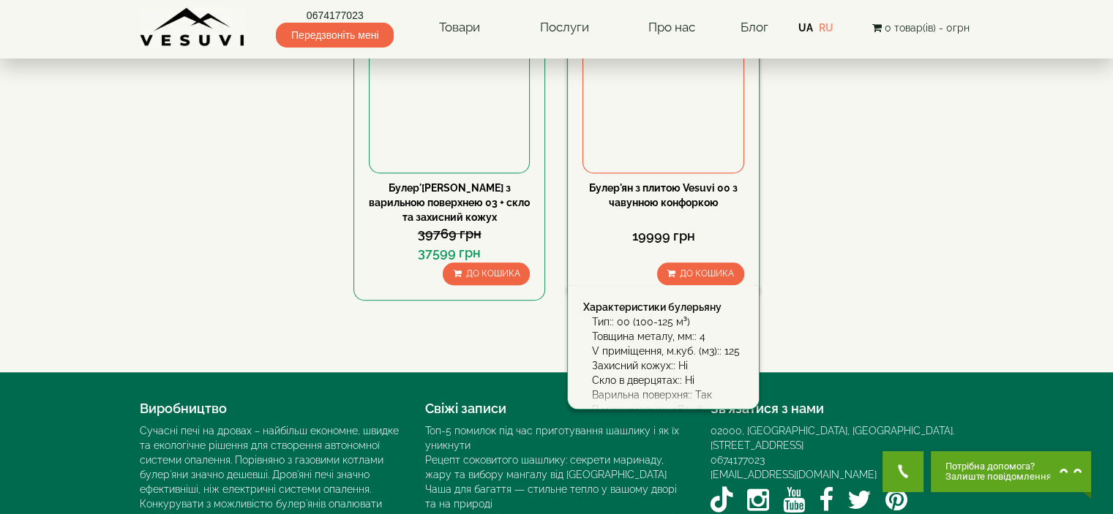
scroll to position [1171, 0]
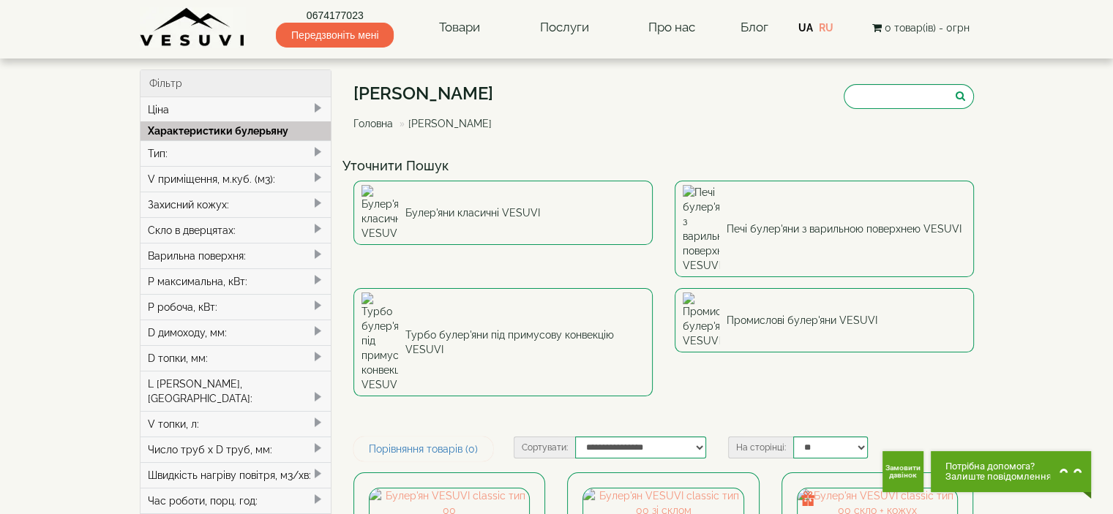
click at [270, 253] on div "Варильна поверхня:" at bounding box center [236, 256] width 191 height 26
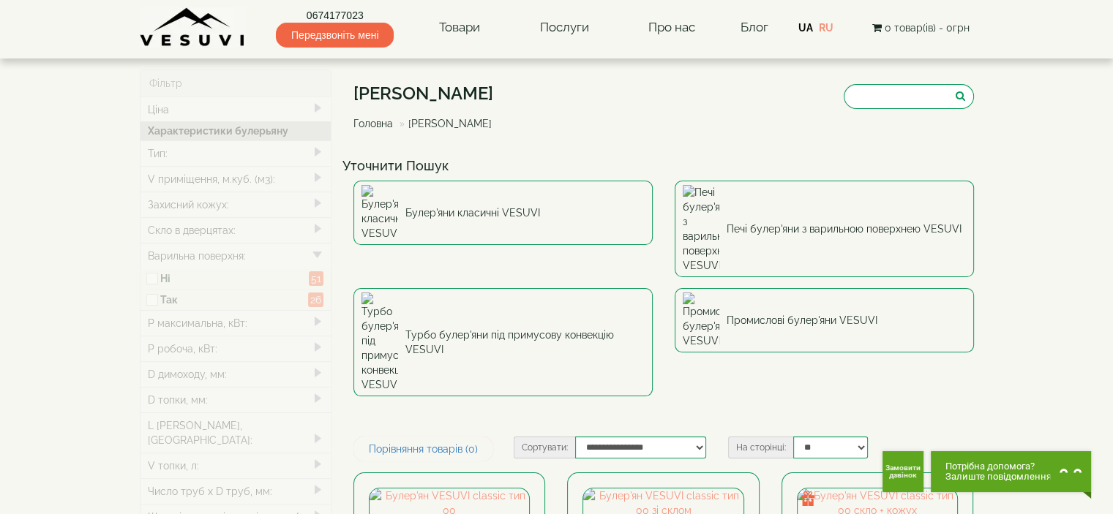
type input "*****"
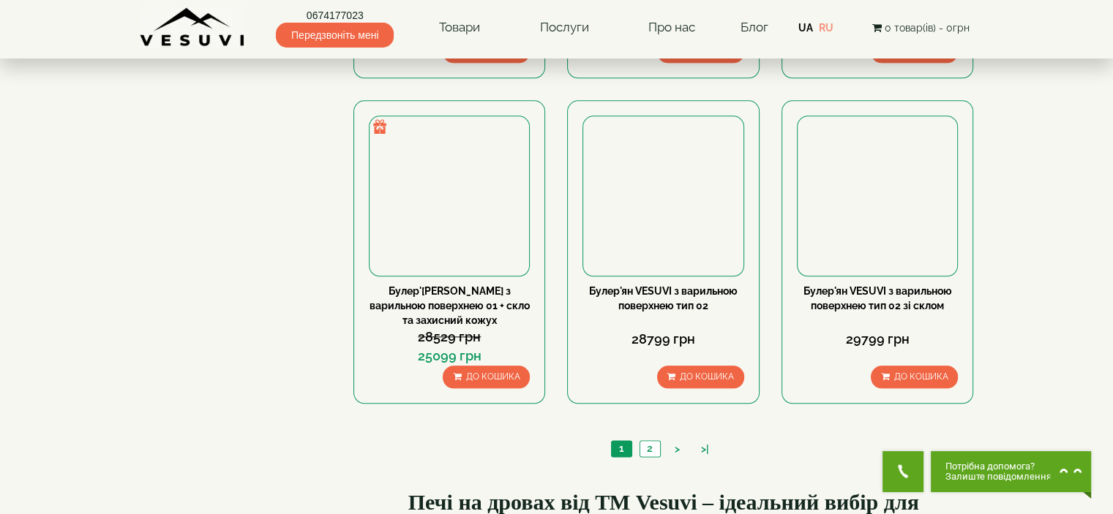
scroll to position [1756, 0]
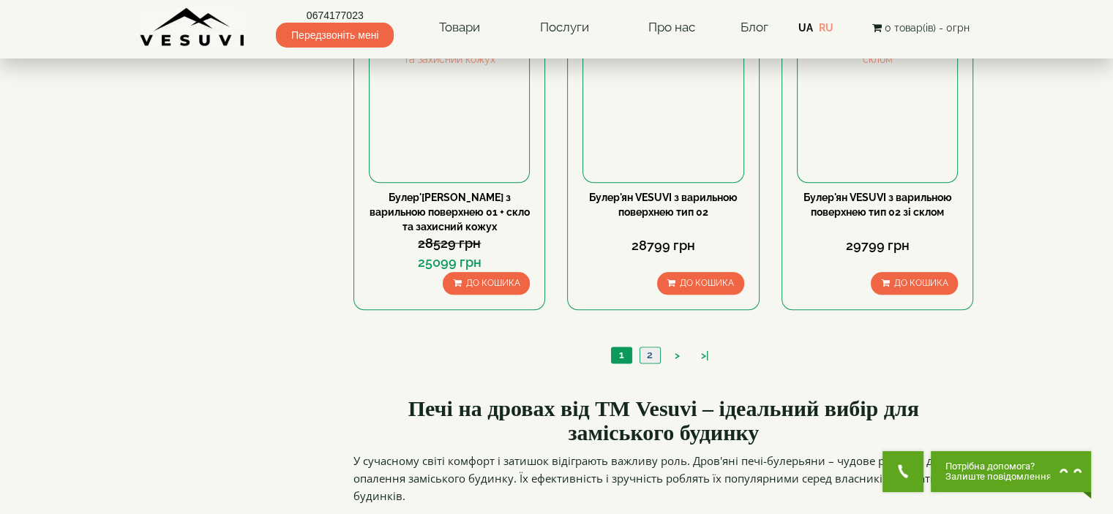
click at [645, 348] on link "2" at bounding box center [650, 355] width 20 height 15
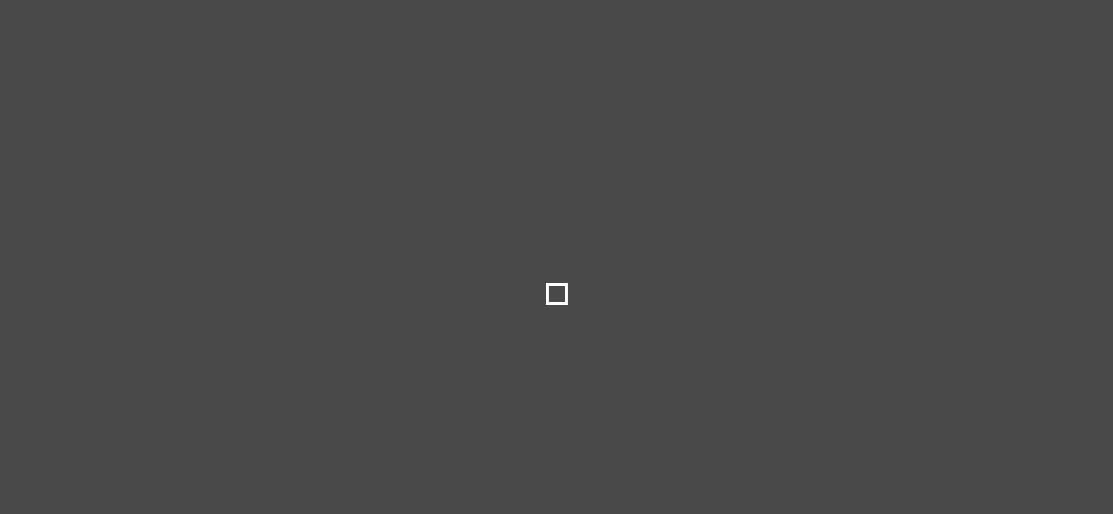
select select
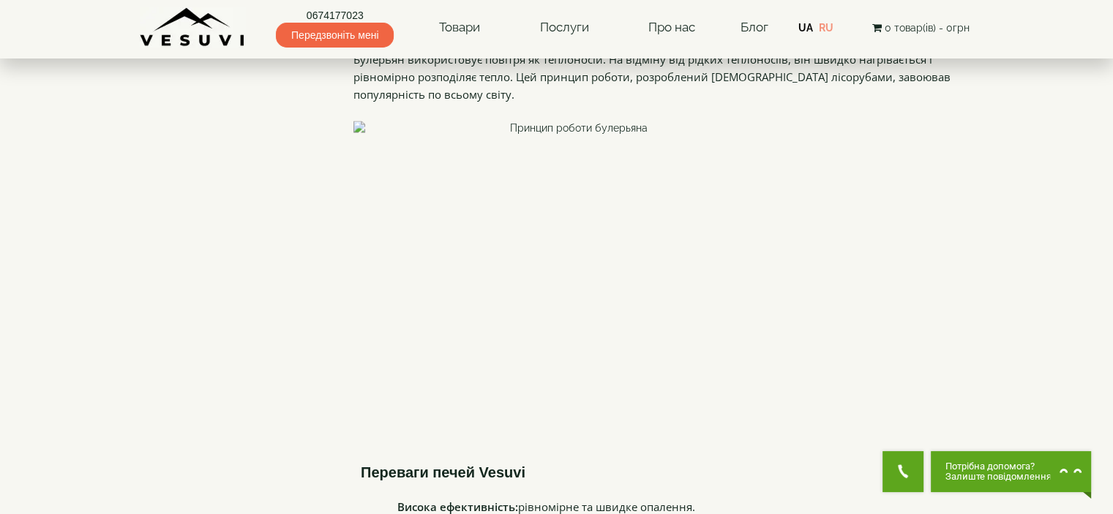
scroll to position [2342, 0]
